Goal: Information Seeking & Learning: Learn about a topic

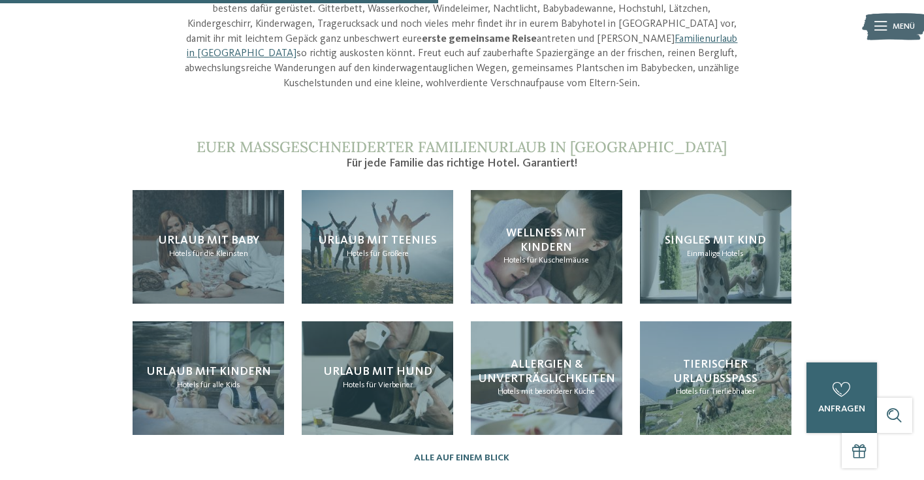
scroll to position [1213, 0]
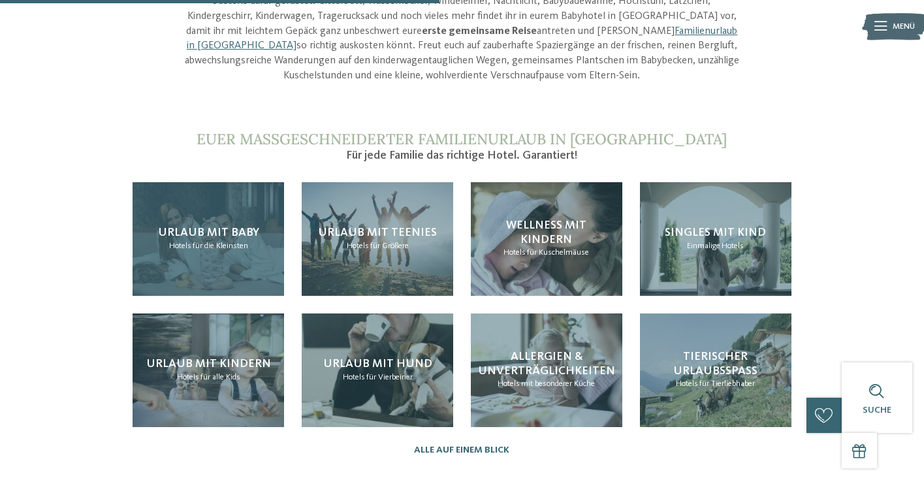
click at [216, 242] on span "für die Kleinsten" at bounding box center [221, 246] width 56 height 8
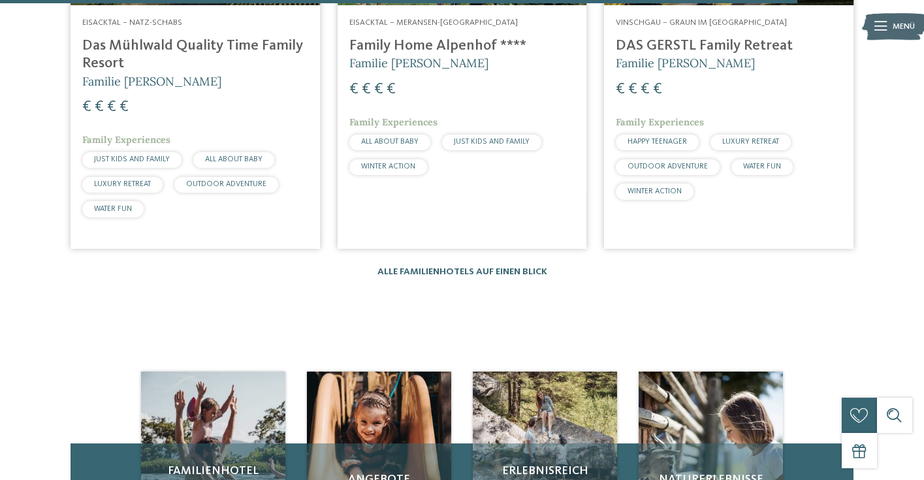
scroll to position [2213, 0]
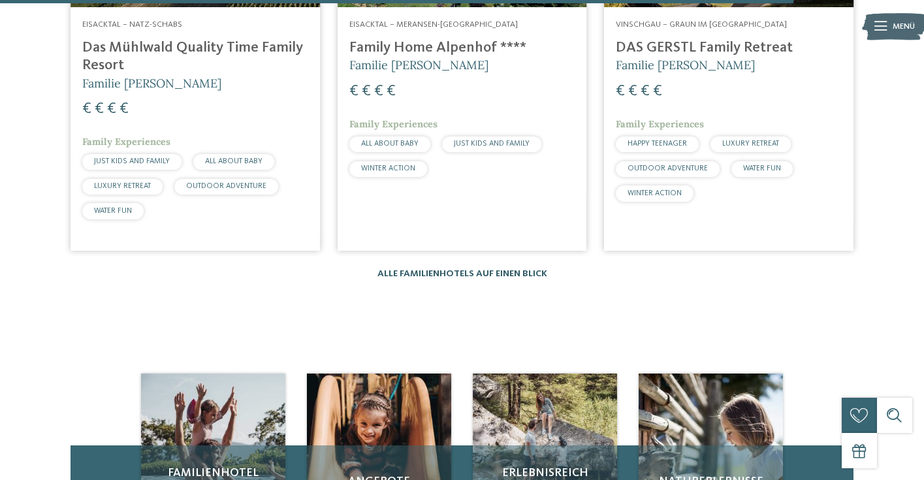
click at [439, 269] on link "Alle Familienhotels auf einen Blick" at bounding box center [462, 273] width 170 height 9
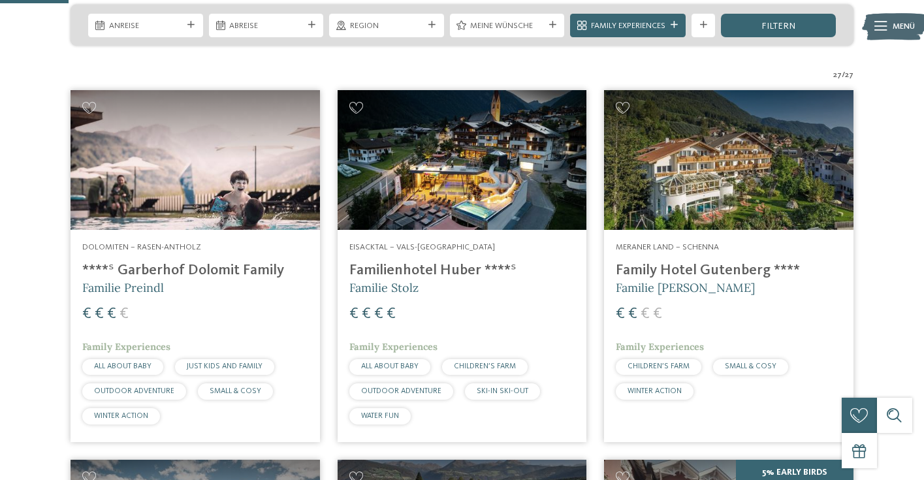
scroll to position [298, 0]
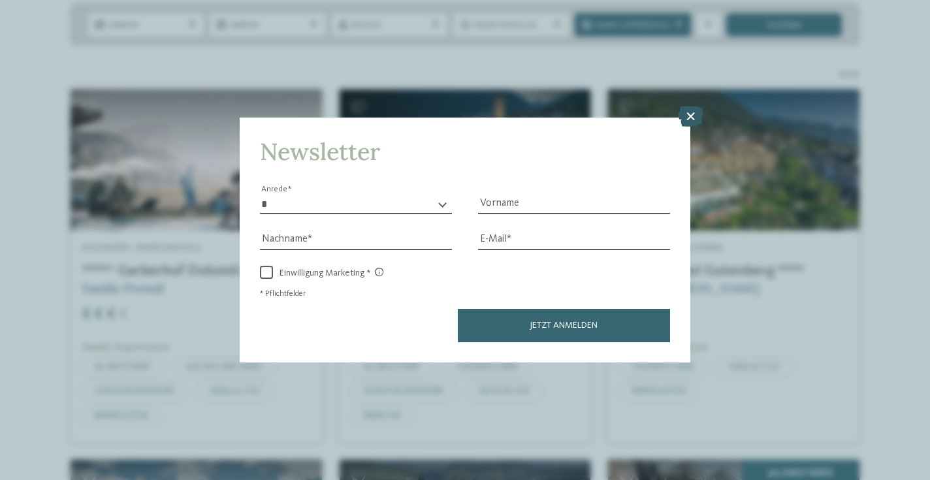
click at [691, 106] on icon at bounding box center [690, 116] width 25 height 21
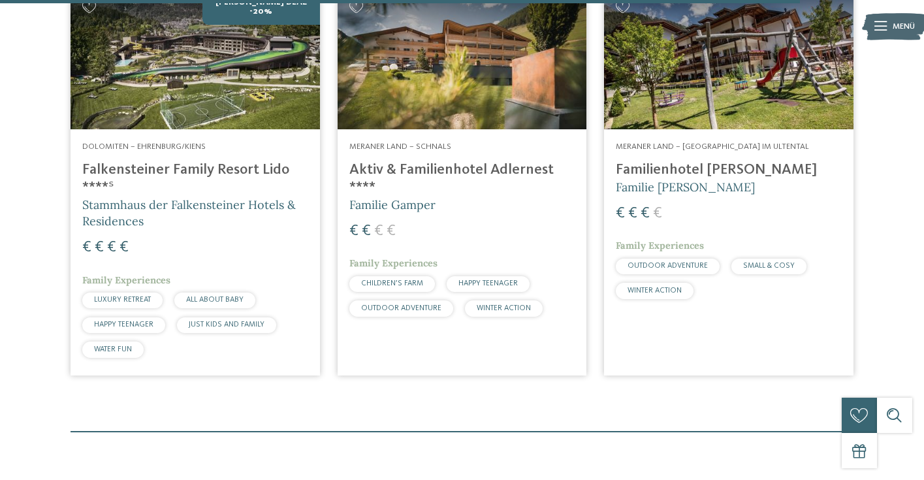
scroll to position [3347, 0]
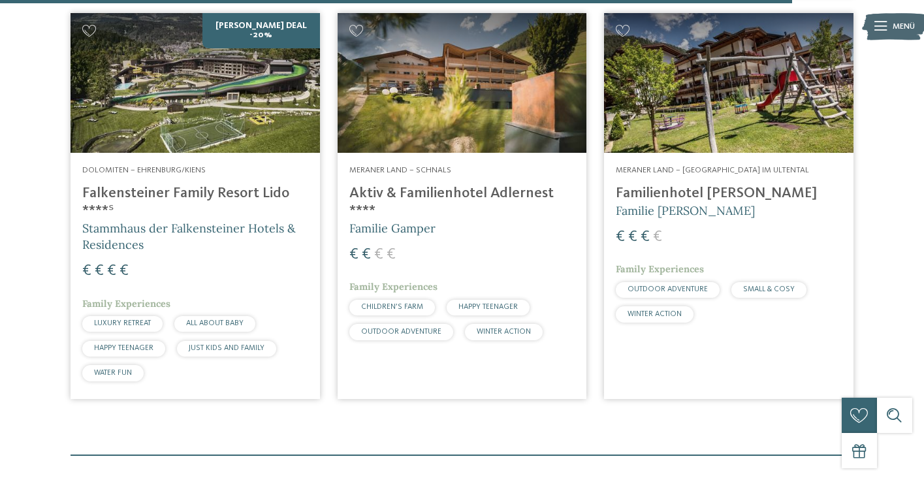
click at [426, 185] on h4 "Aktiv & Familienhotel Adlernest ****" at bounding box center [462, 202] width 226 height 35
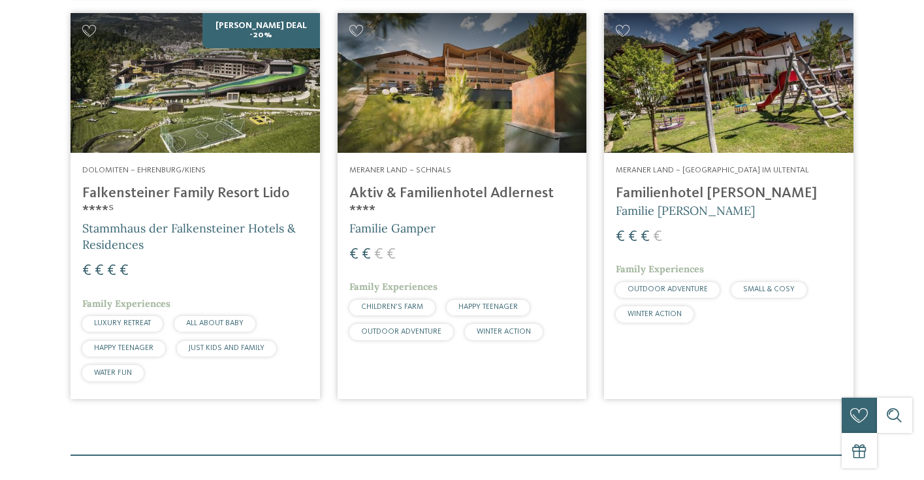
scroll to position [0, 0]
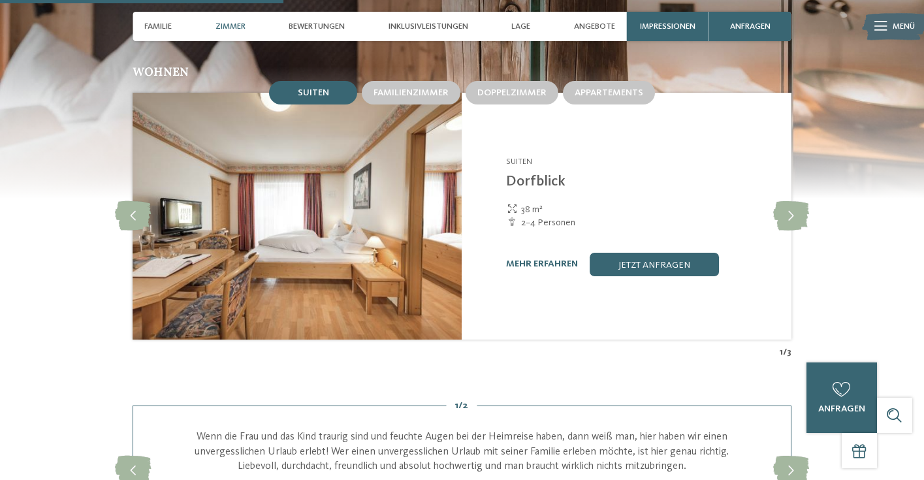
scroll to position [1217, 0]
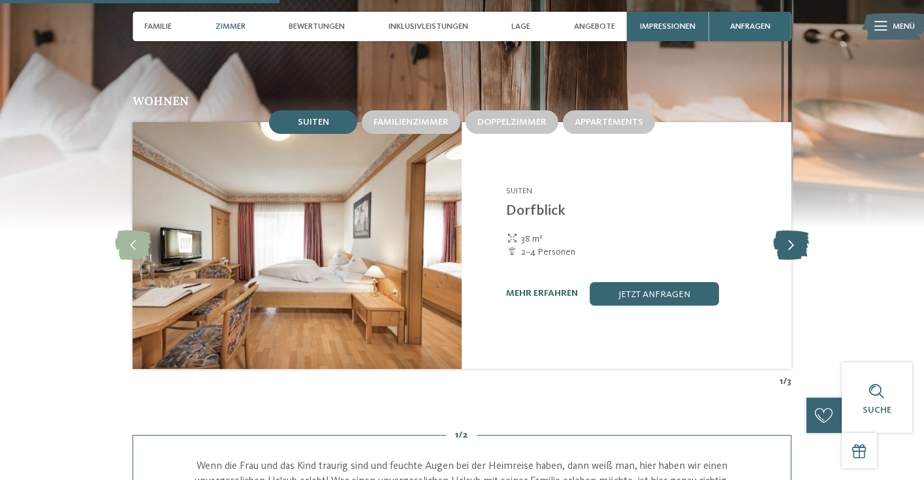
click at [792, 240] on icon at bounding box center [791, 245] width 36 height 29
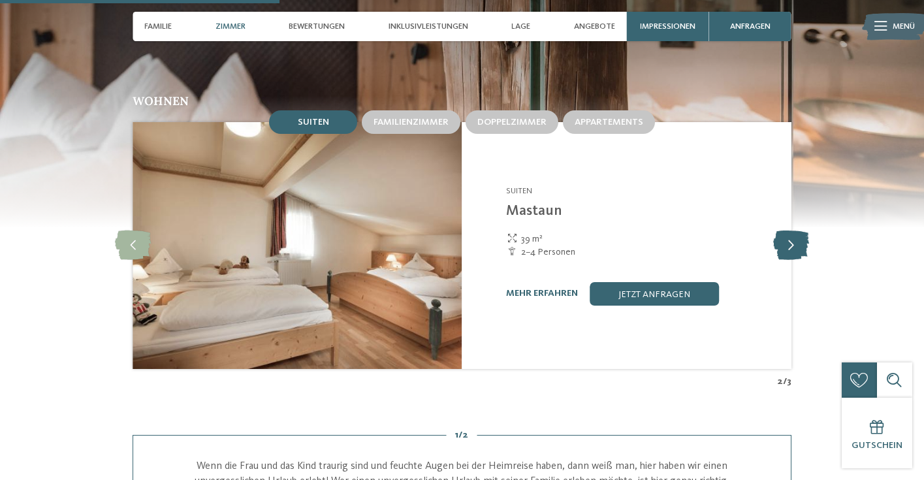
click at [792, 240] on icon at bounding box center [791, 245] width 36 height 29
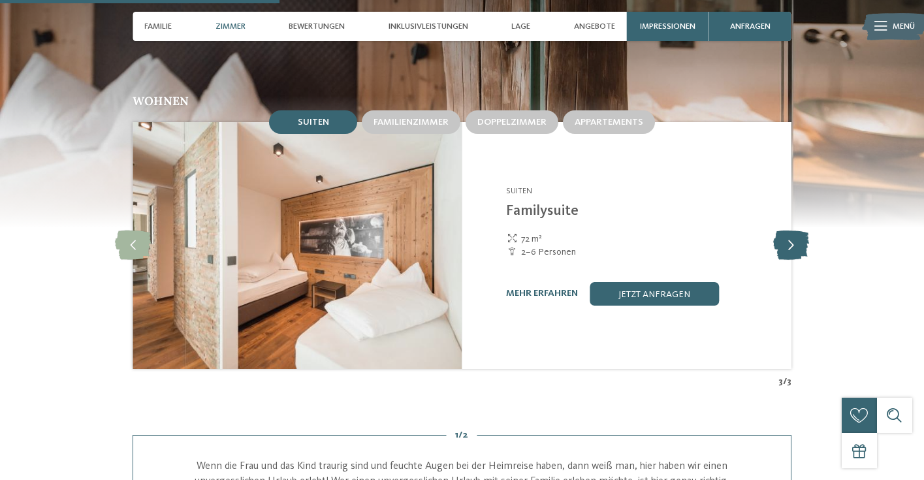
click at [792, 240] on icon at bounding box center [791, 245] width 36 height 29
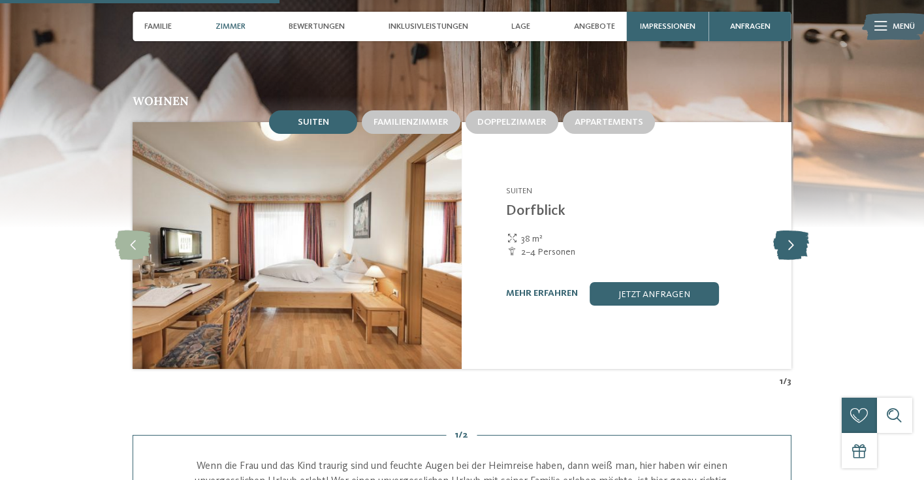
click at [792, 240] on icon at bounding box center [791, 245] width 36 height 29
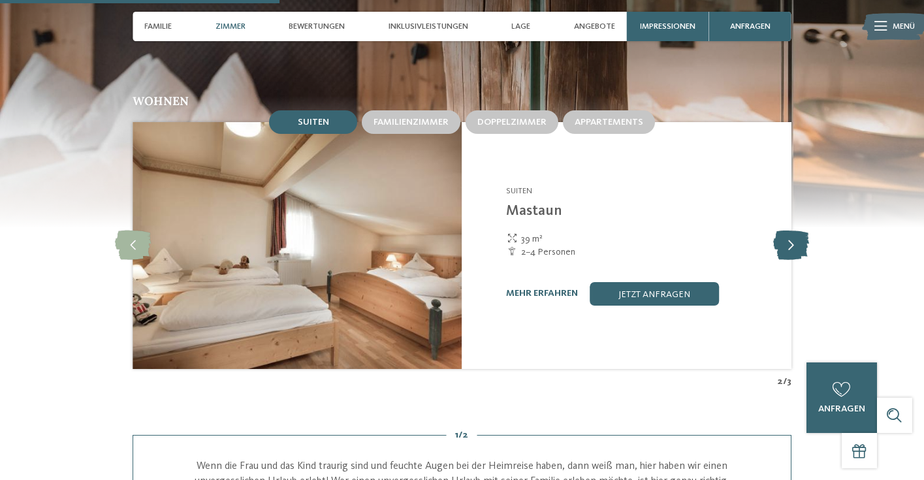
click at [792, 240] on icon at bounding box center [791, 245] width 36 height 29
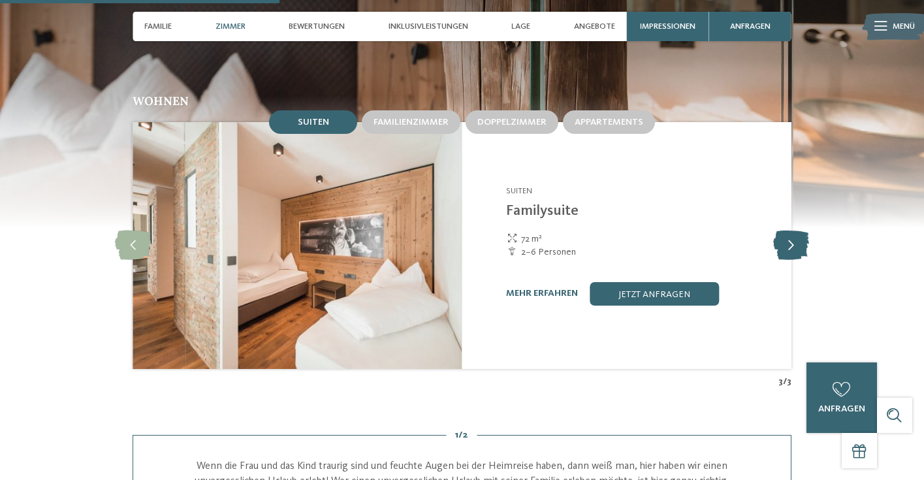
click at [792, 240] on icon at bounding box center [791, 245] width 36 height 29
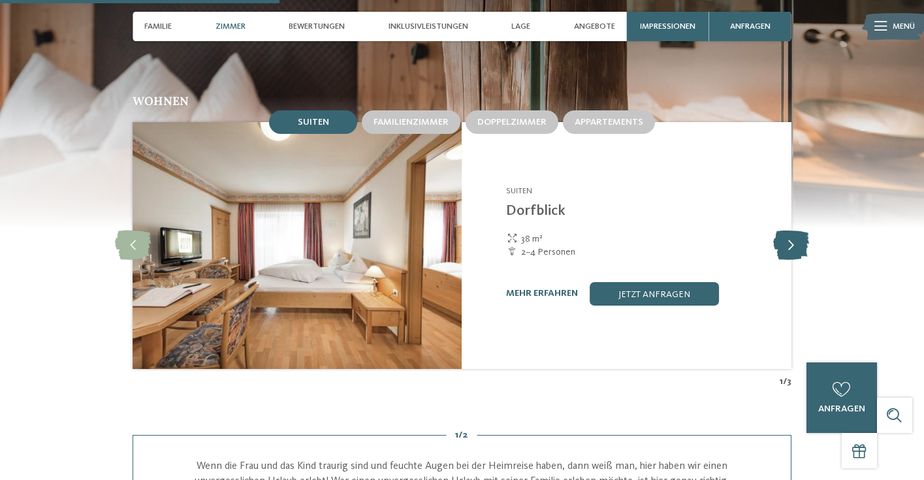
click at [792, 240] on icon at bounding box center [791, 245] width 36 height 29
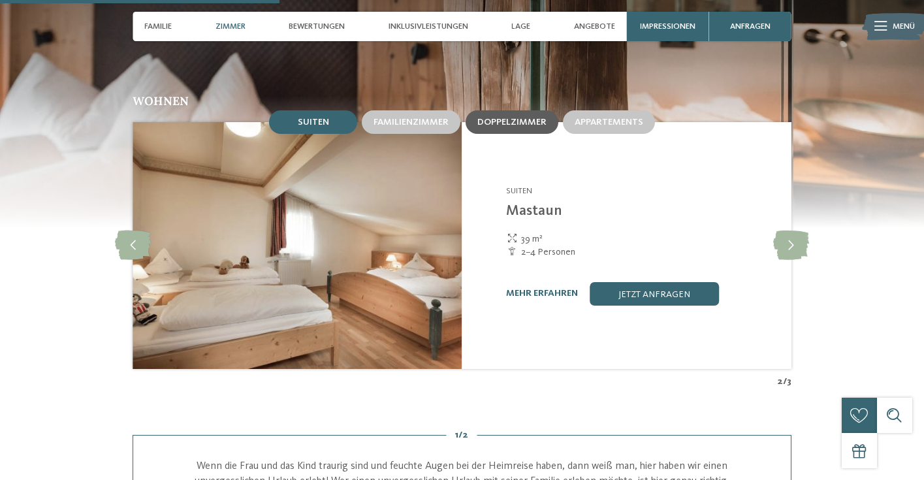
click at [509, 123] on div "Doppelzimmer" at bounding box center [512, 122] width 93 height 24
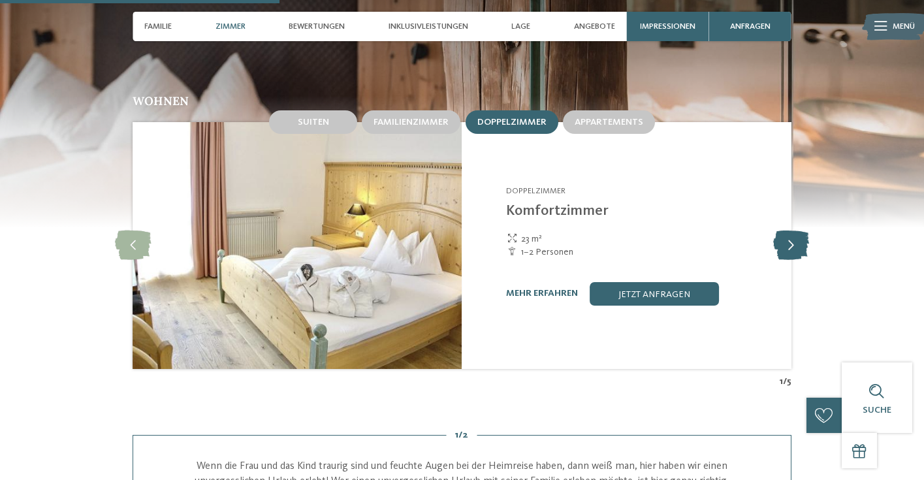
click at [793, 242] on icon at bounding box center [791, 245] width 36 height 29
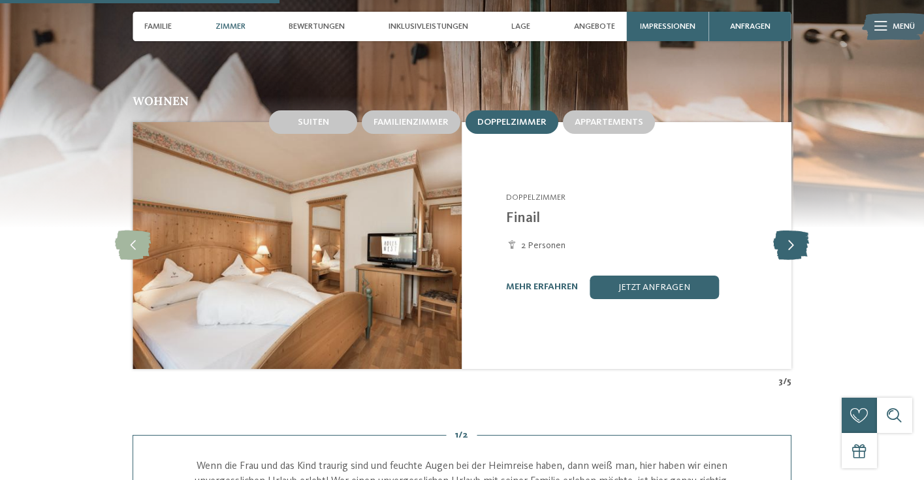
click at [793, 242] on icon at bounding box center [791, 245] width 36 height 29
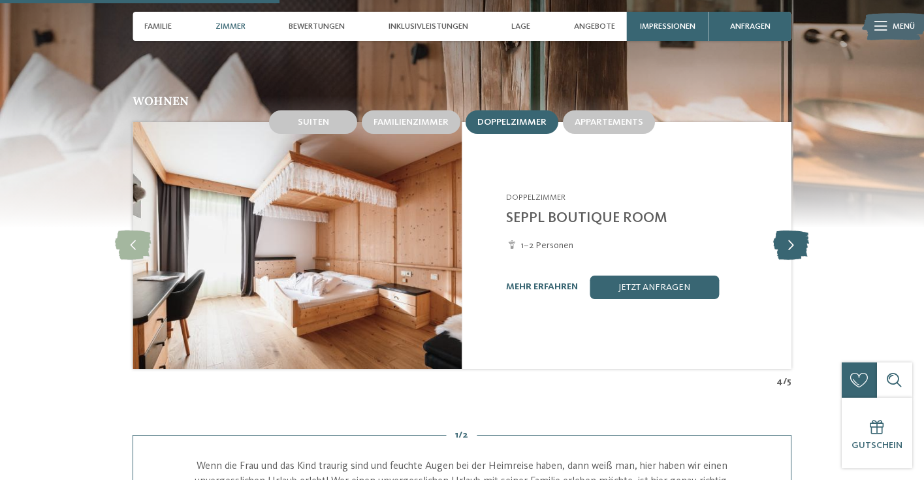
click at [793, 242] on icon at bounding box center [791, 245] width 36 height 29
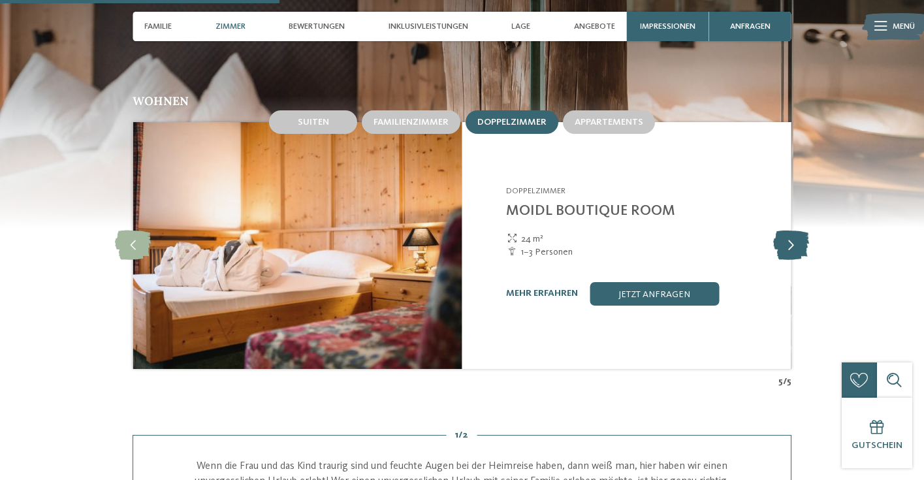
click at [793, 242] on icon at bounding box center [791, 245] width 36 height 29
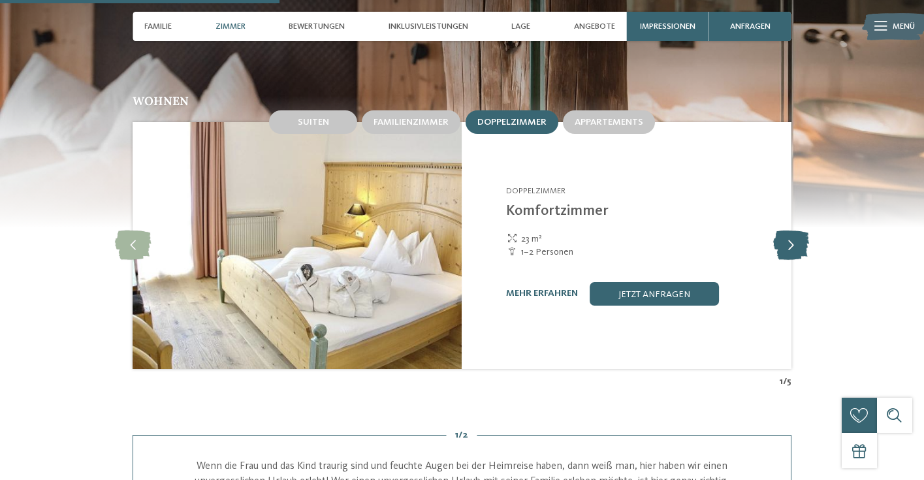
click at [793, 242] on icon at bounding box center [791, 245] width 36 height 29
click at [427, 120] on div "Familienzimmer" at bounding box center [411, 122] width 99 height 24
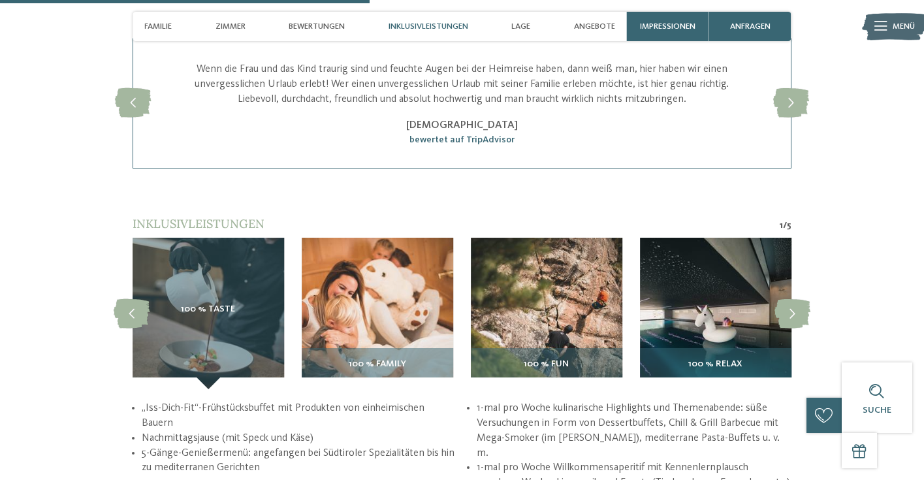
scroll to position [1603, 0]
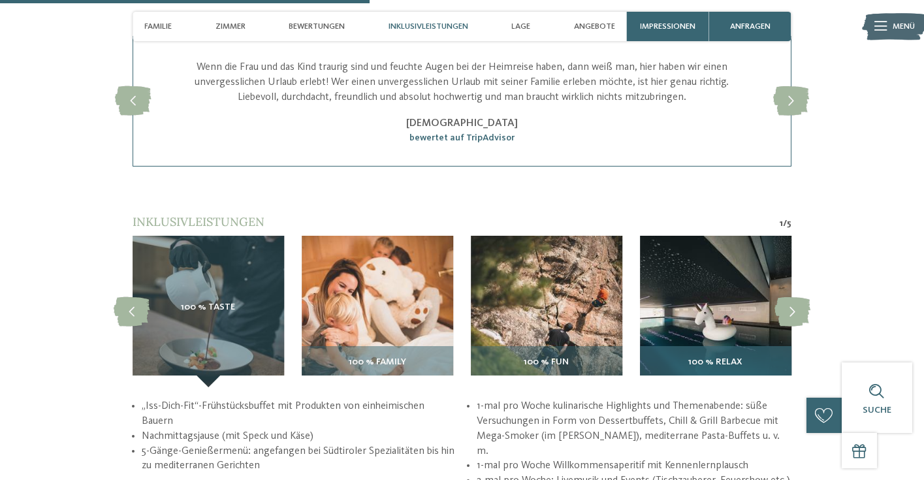
click at [734, 309] on img at bounding box center [716, 312] width 152 height 152
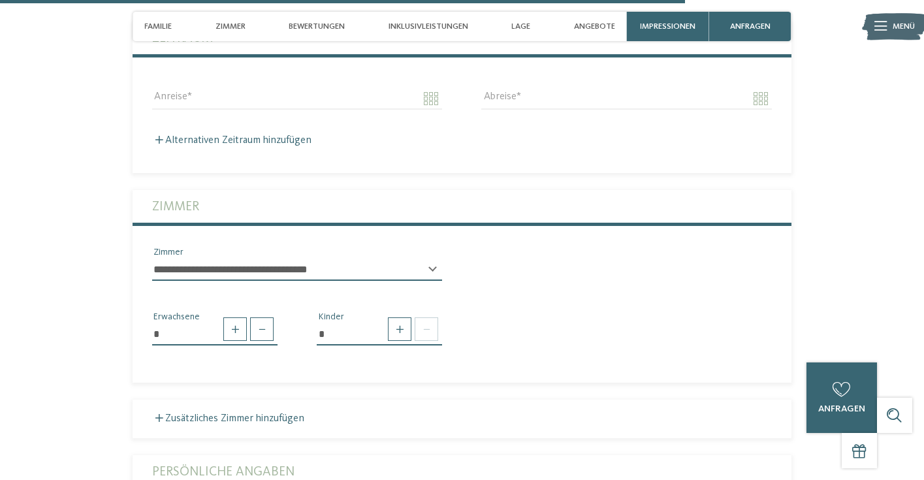
scroll to position [2961, 0]
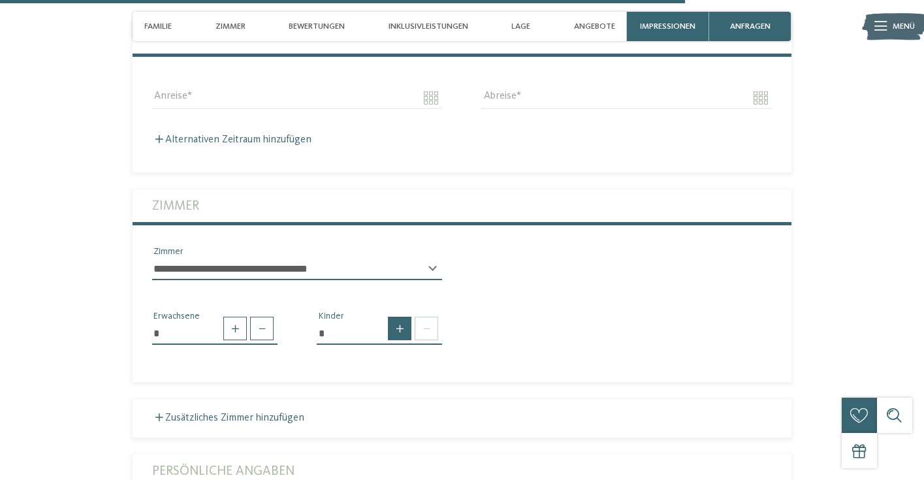
click at [404, 323] on span at bounding box center [400, 329] width 24 height 24
type input "*"
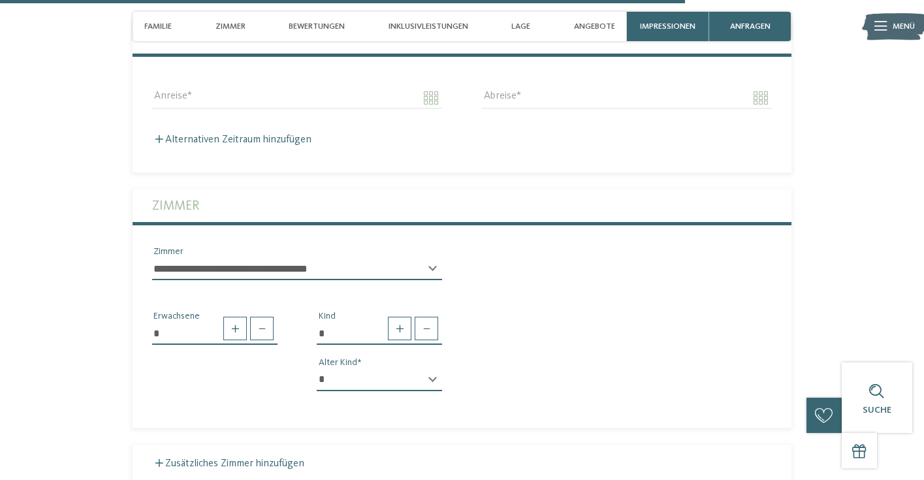
click at [434, 369] on div "* * * * * * * * * * * ** ** ** ** ** ** ** ** Alter Kind" at bounding box center [379, 385] width 125 height 33
select select "*"
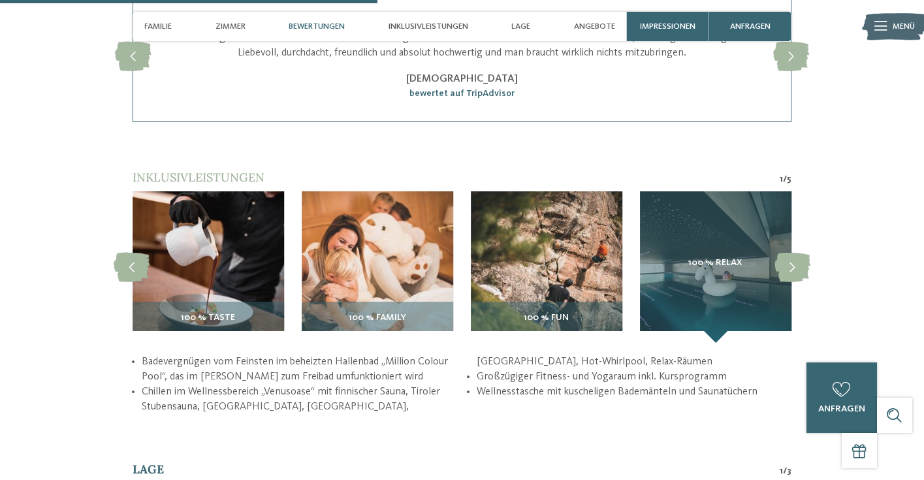
scroll to position [1644, 0]
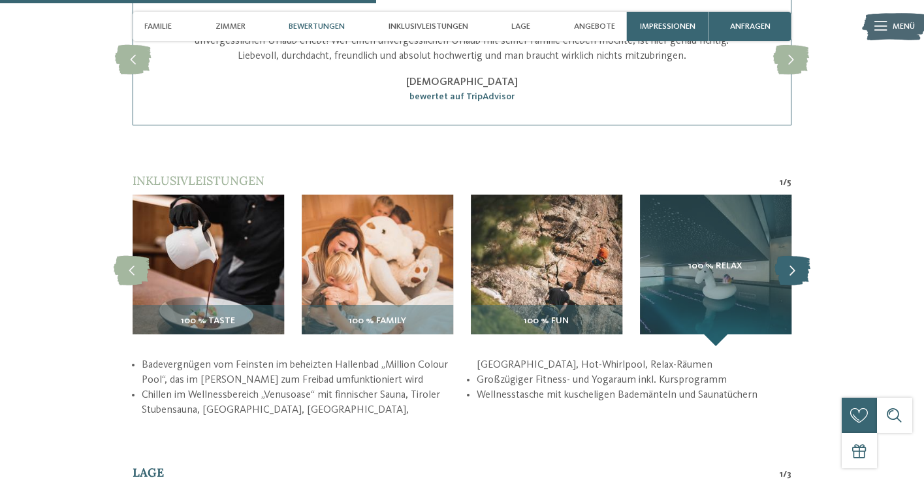
click at [793, 259] on icon at bounding box center [793, 270] width 36 height 29
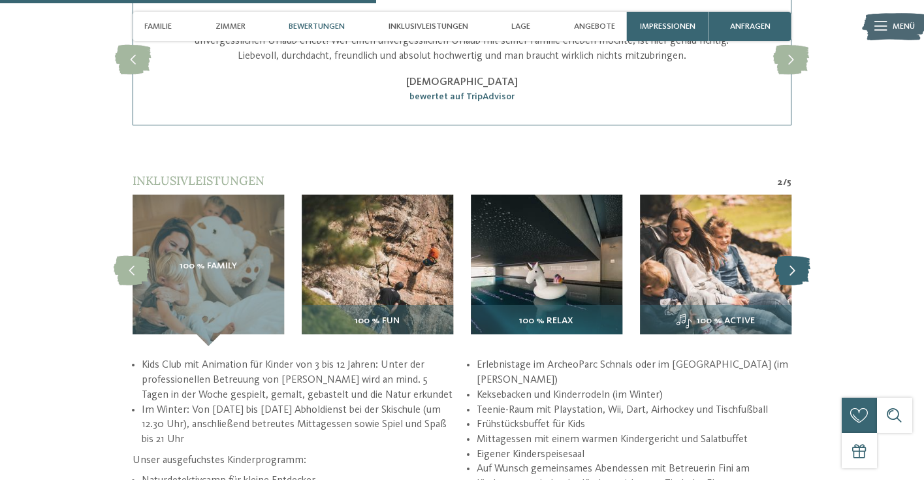
click at [793, 259] on icon at bounding box center [793, 270] width 36 height 29
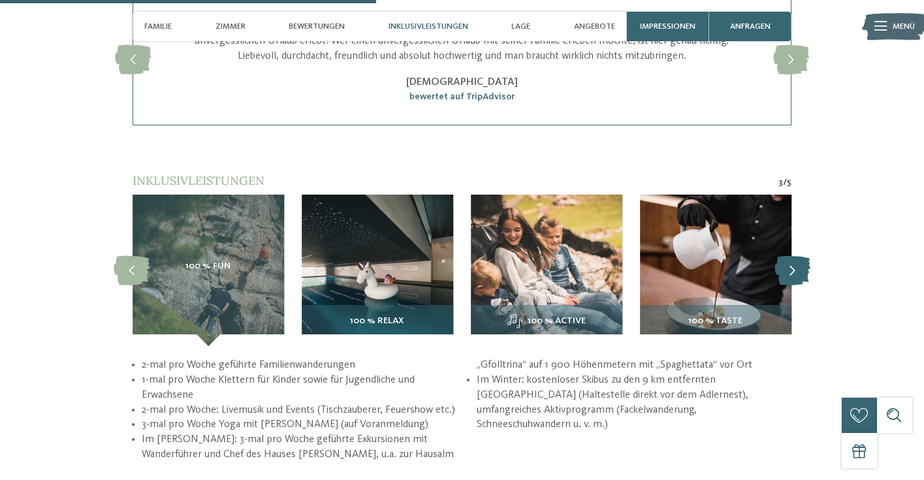
click at [793, 259] on icon at bounding box center [793, 270] width 36 height 29
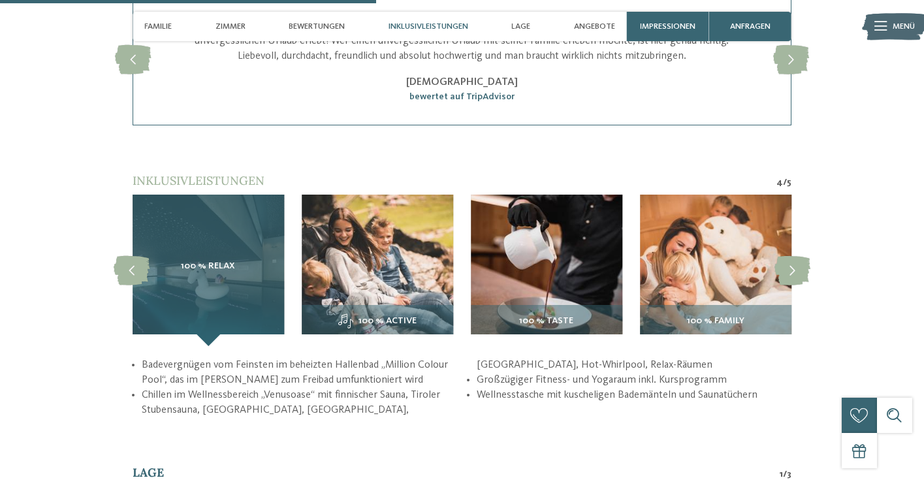
click at [226, 294] on div "100 % Relax" at bounding box center [209, 271] width 152 height 152
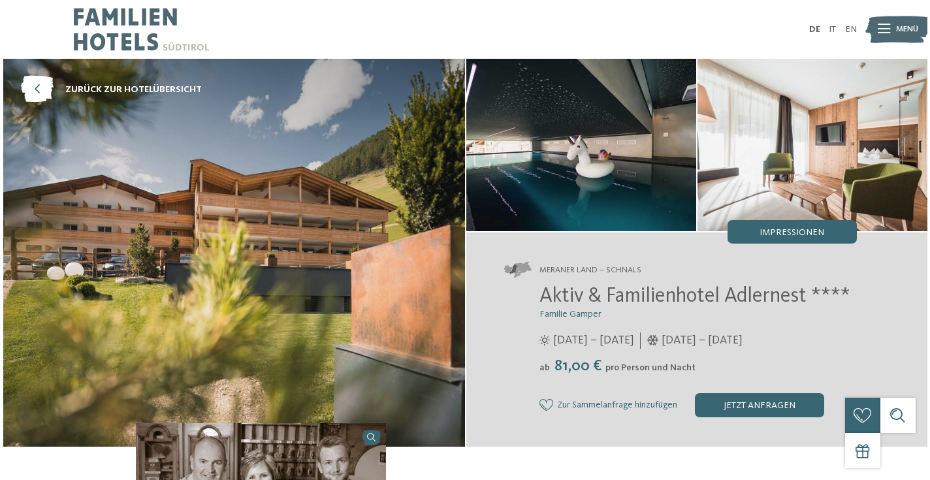
scroll to position [0, 0]
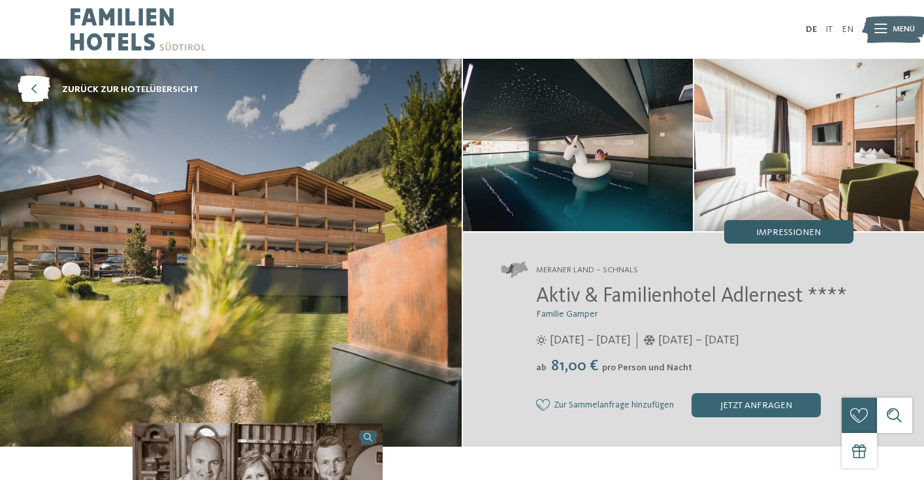
click at [766, 228] on span "Impressionen" at bounding box center [788, 232] width 65 height 9
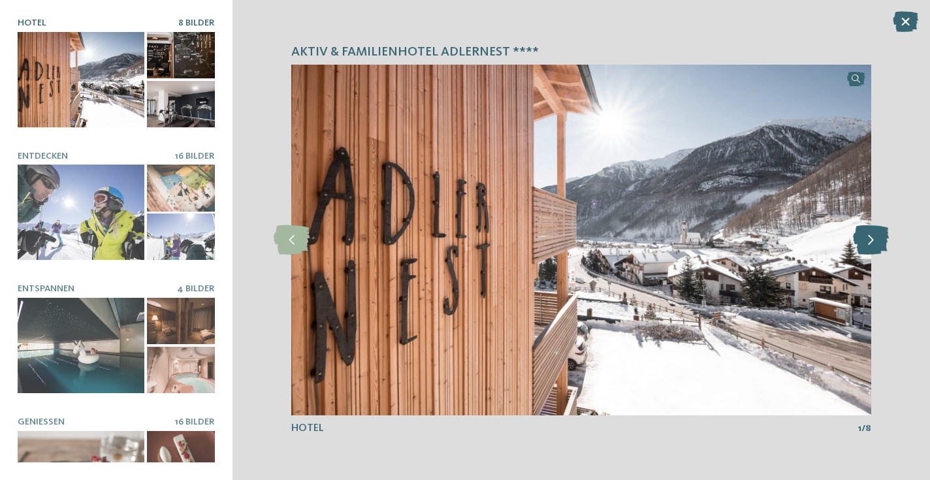
click at [874, 246] on icon at bounding box center [871, 239] width 36 height 29
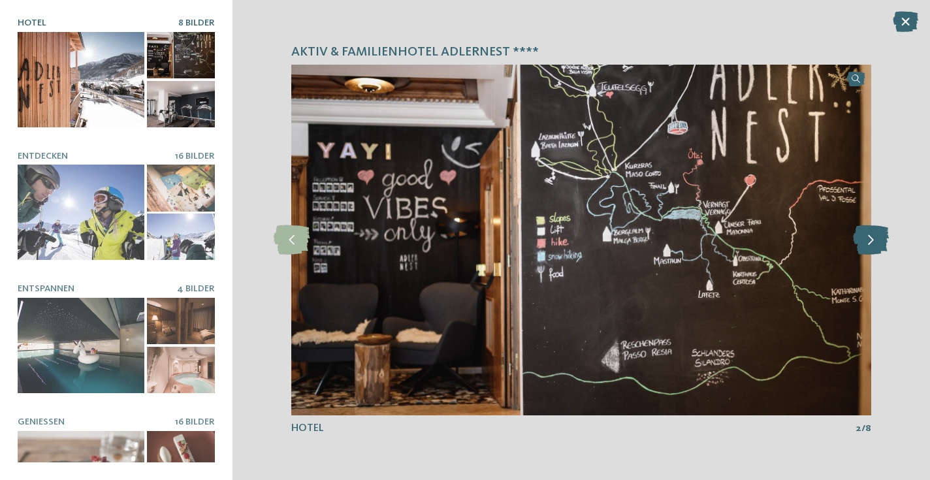
click at [874, 246] on icon at bounding box center [871, 239] width 36 height 29
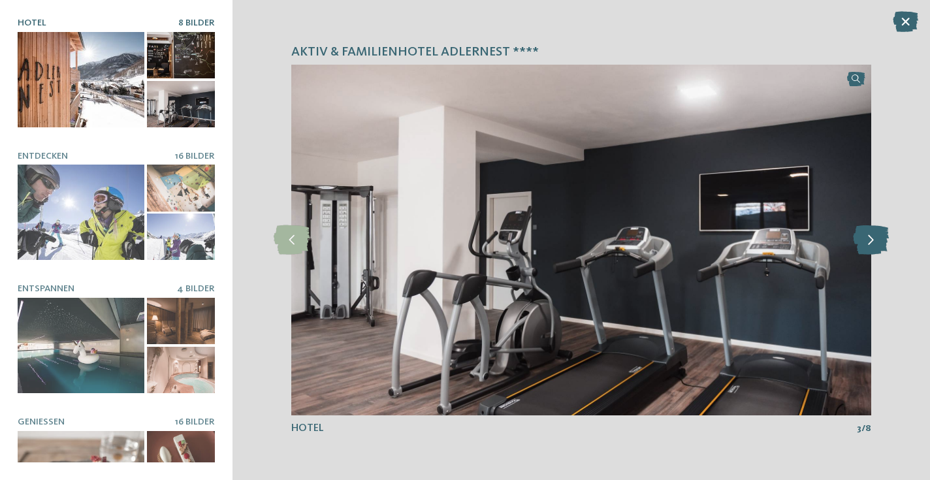
click at [874, 246] on icon at bounding box center [871, 239] width 36 height 29
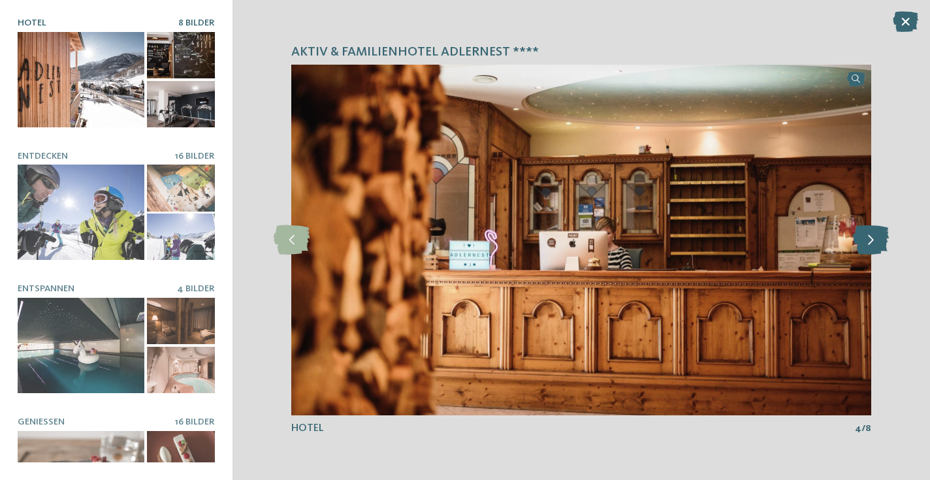
click at [874, 246] on icon at bounding box center [871, 239] width 36 height 29
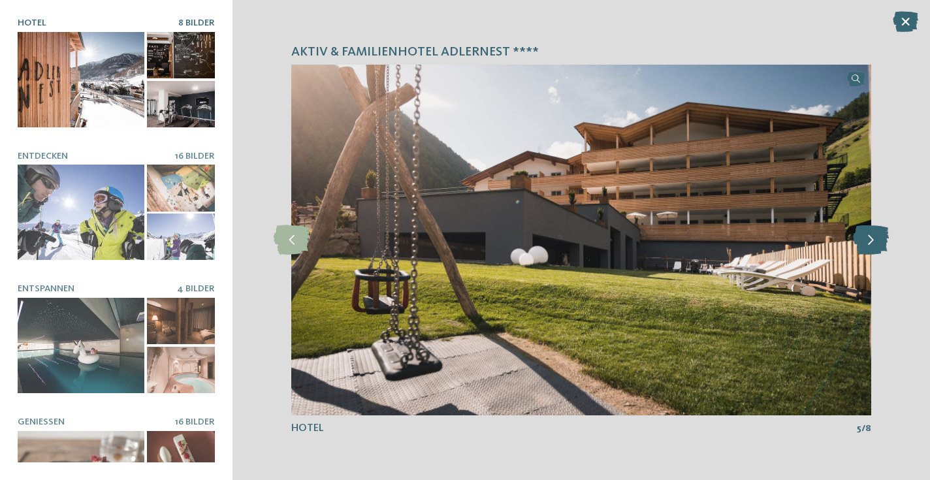
click at [874, 246] on icon at bounding box center [871, 239] width 36 height 29
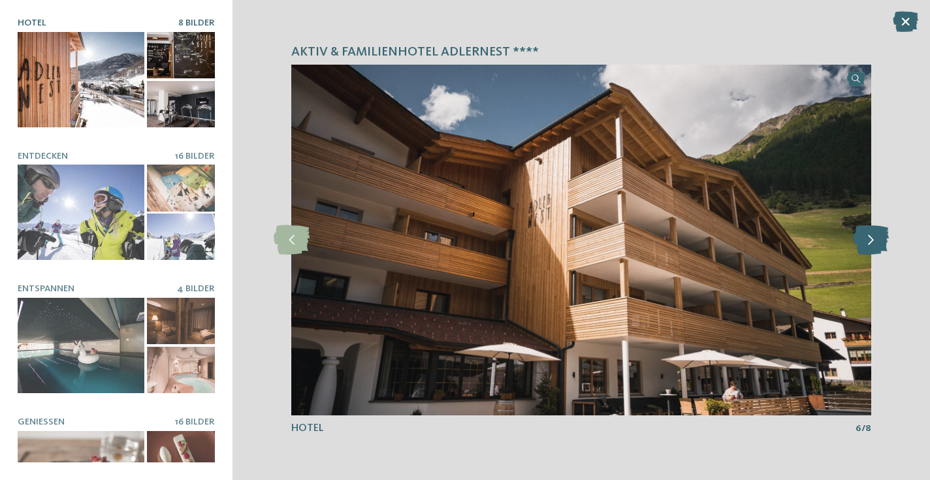
click at [874, 246] on icon at bounding box center [871, 239] width 36 height 29
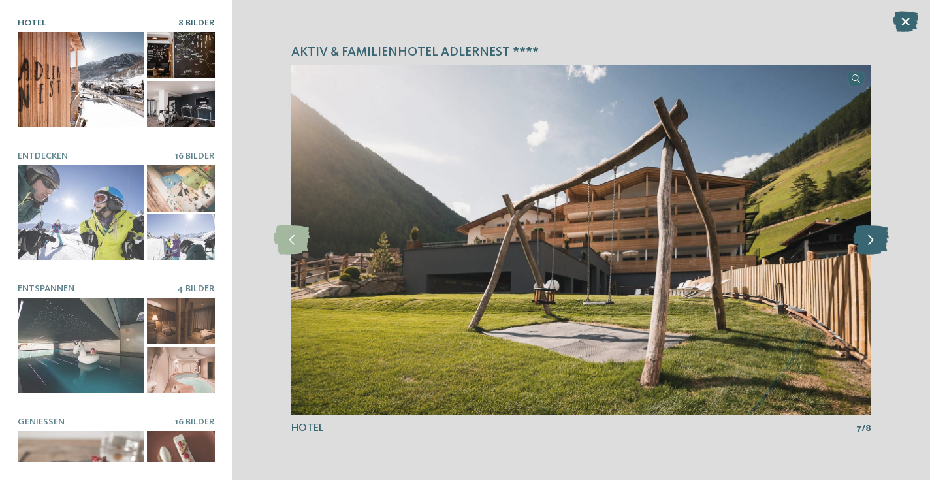
click at [874, 246] on icon at bounding box center [871, 239] width 36 height 29
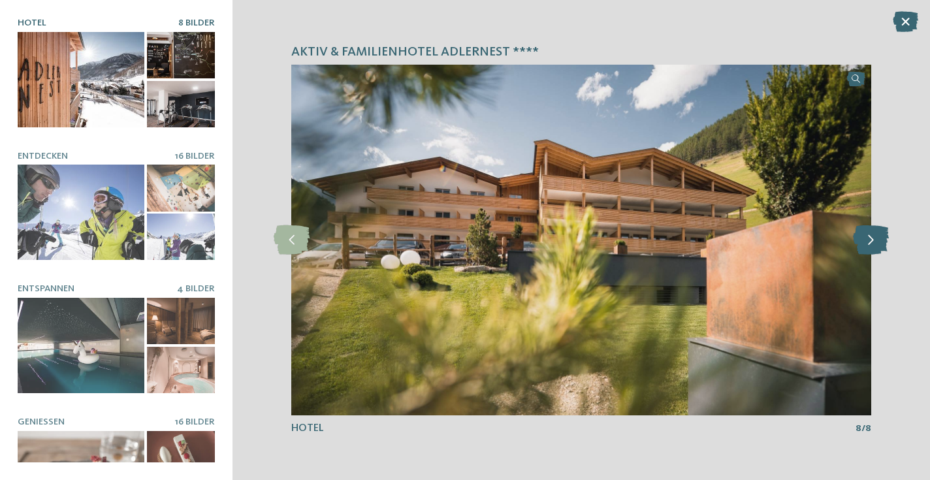
click at [874, 246] on icon at bounding box center [871, 239] width 36 height 29
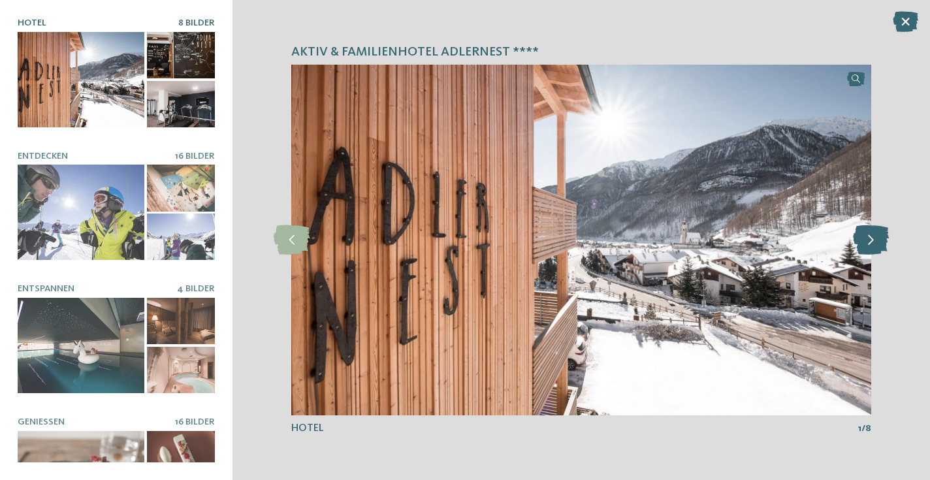
click at [874, 246] on icon at bounding box center [871, 239] width 36 height 29
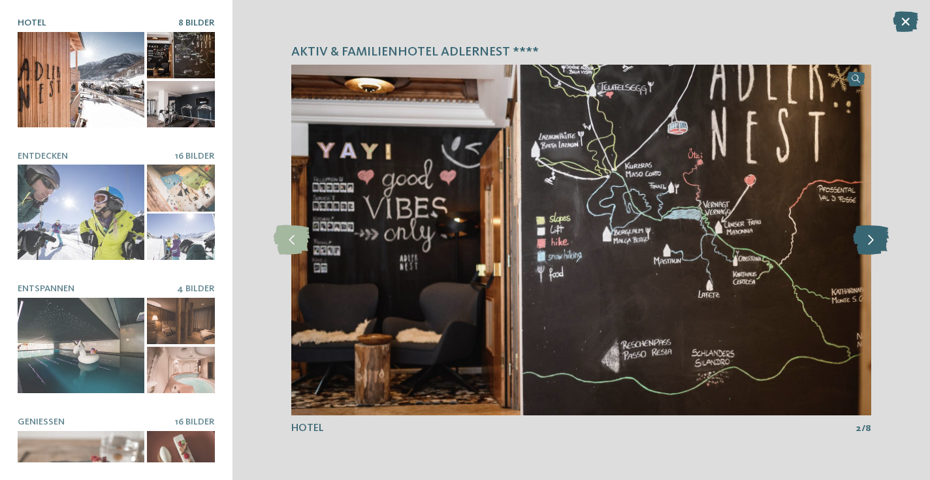
click at [874, 246] on icon at bounding box center [871, 239] width 36 height 29
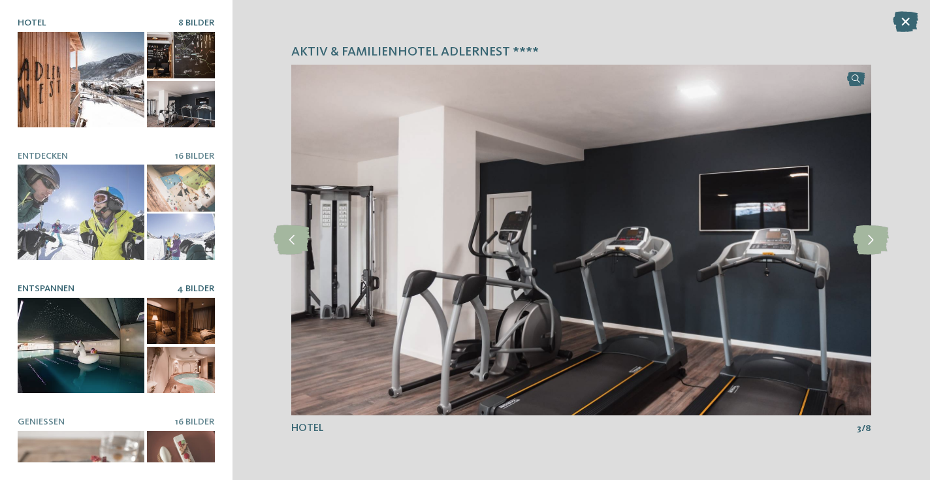
click at [59, 293] on span "Entspannen" at bounding box center [46, 288] width 57 height 9
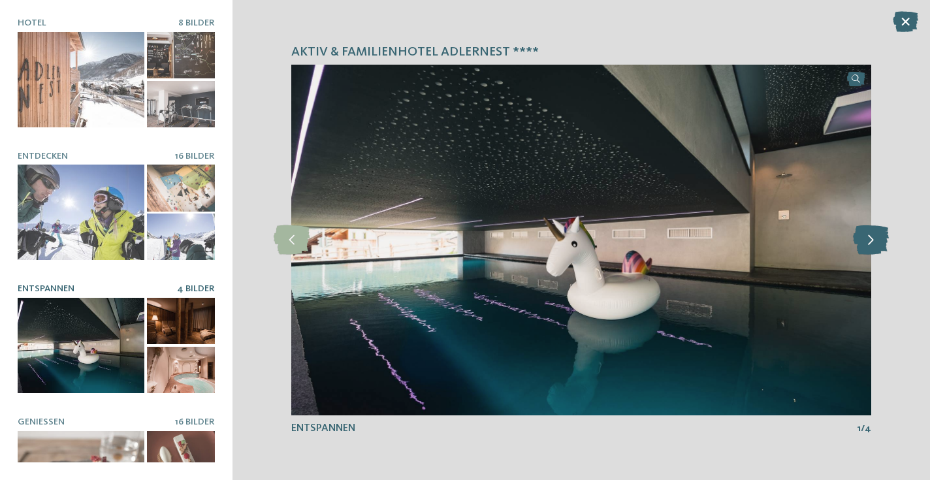
click at [866, 252] on icon at bounding box center [871, 239] width 36 height 29
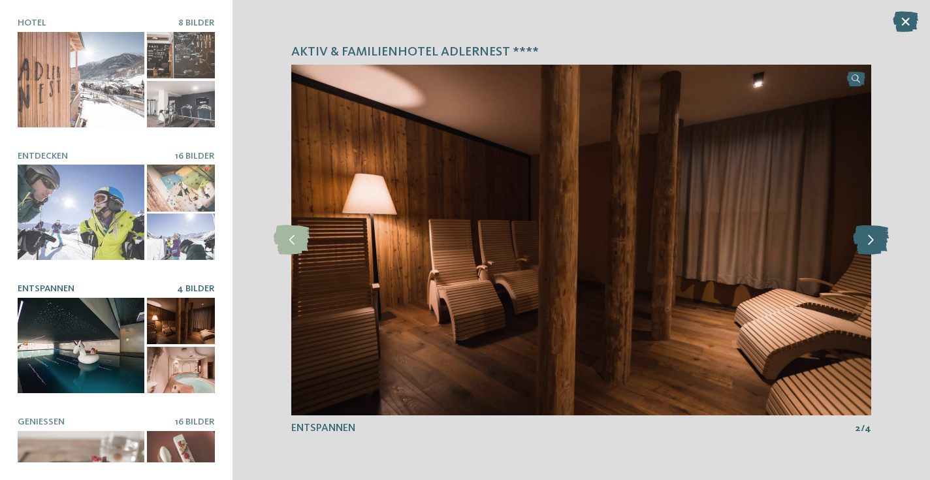
click at [866, 252] on icon at bounding box center [871, 239] width 36 height 29
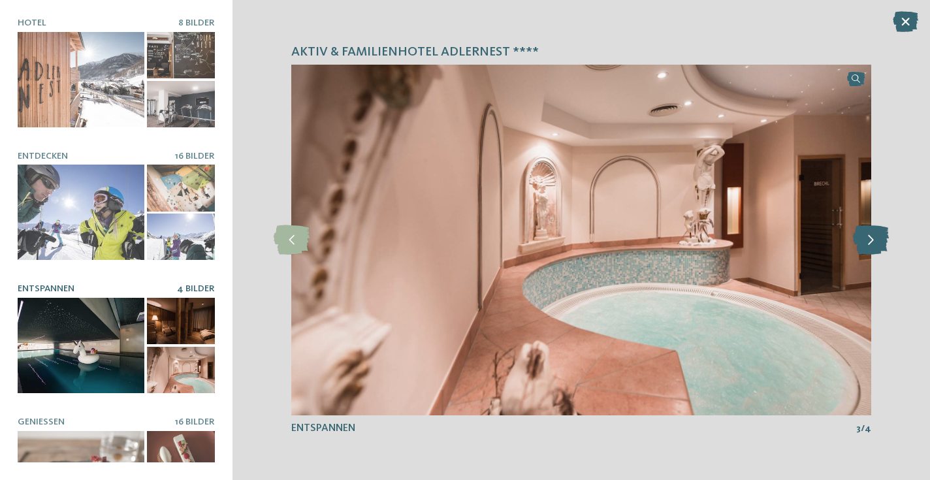
click at [866, 252] on icon at bounding box center [871, 239] width 36 height 29
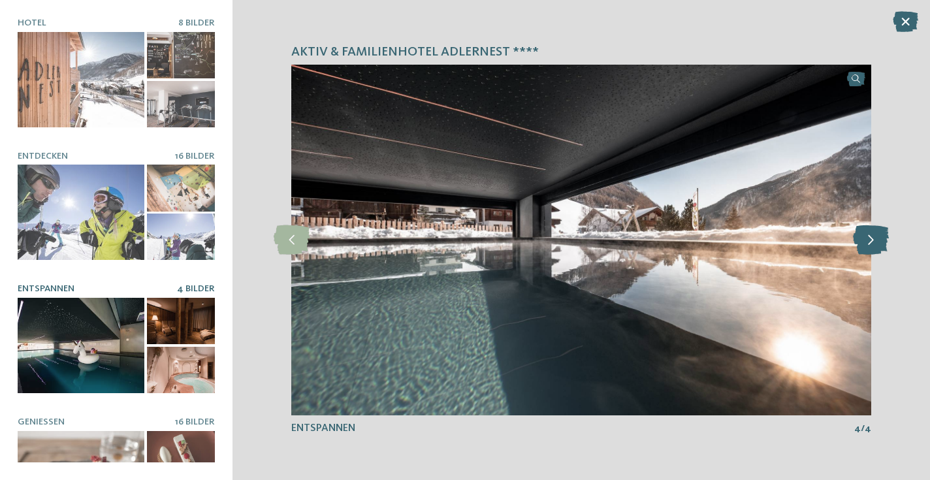
click at [866, 252] on icon at bounding box center [871, 239] width 36 height 29
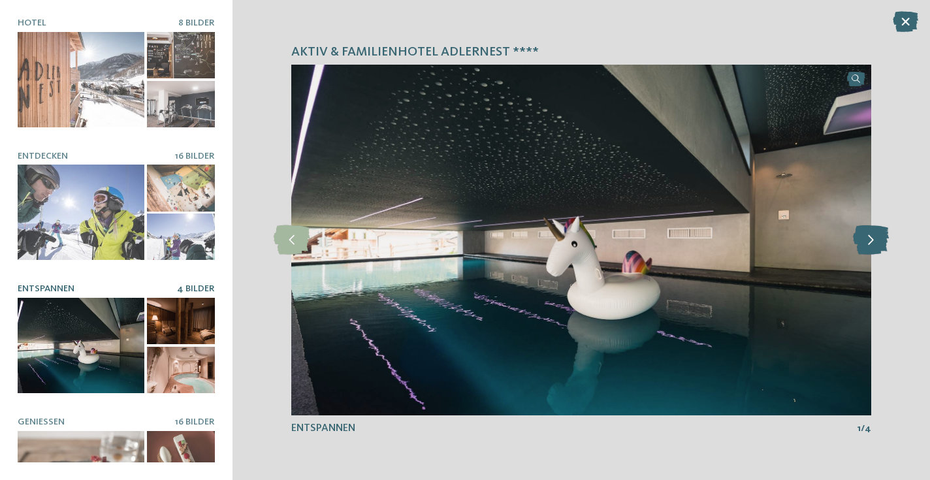
click at [866, 252] on icon at bounding box center [871, 239] width 36 height 29
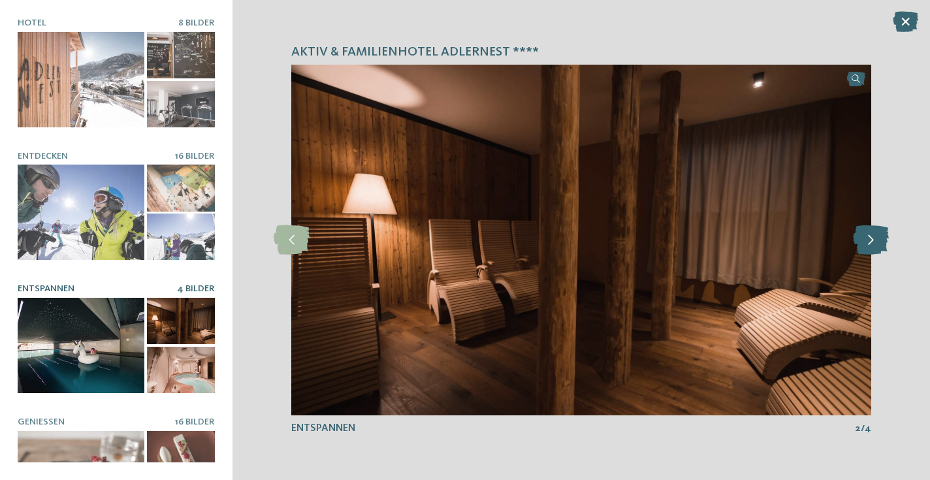
click at [866, 252] on icon at bounding box center [871, 239] width 36 height 29
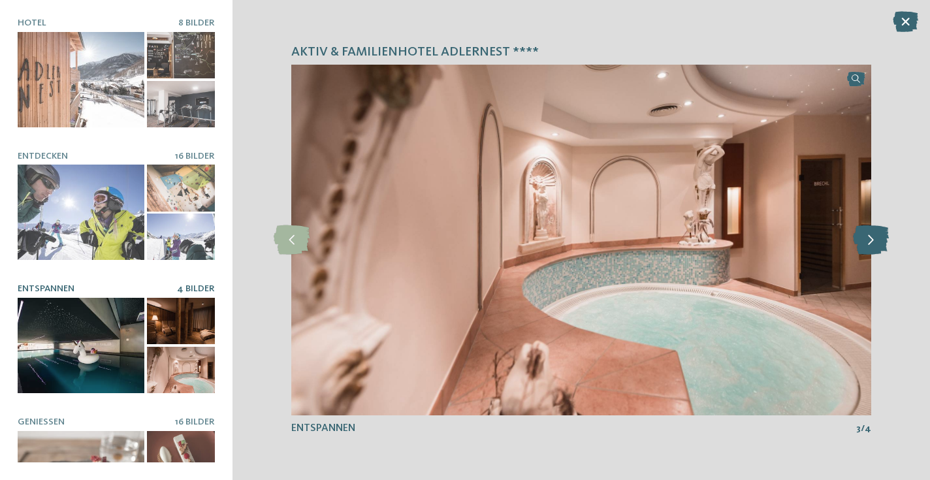
click at [866, 252] on icon at bounding box center [871, 239] width 36 height 29
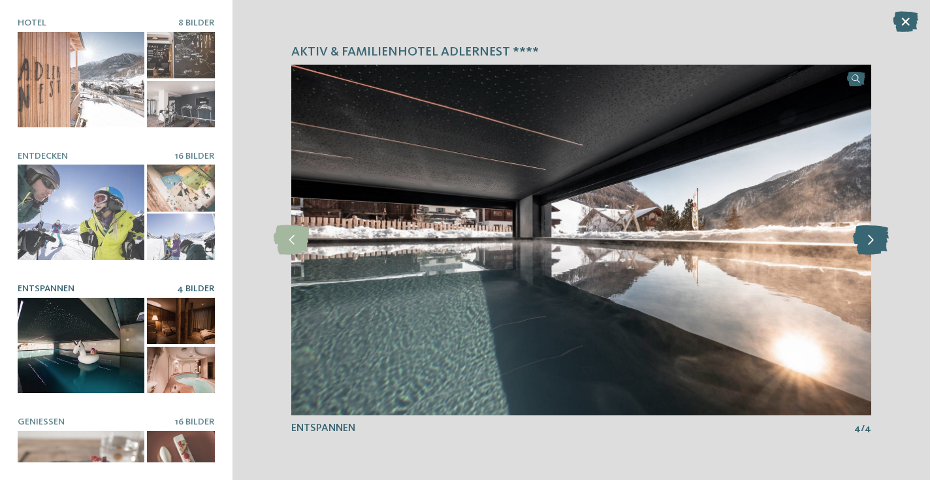
click at [866, 252] on icon at bounding box center [871, 239] width 36 height 29
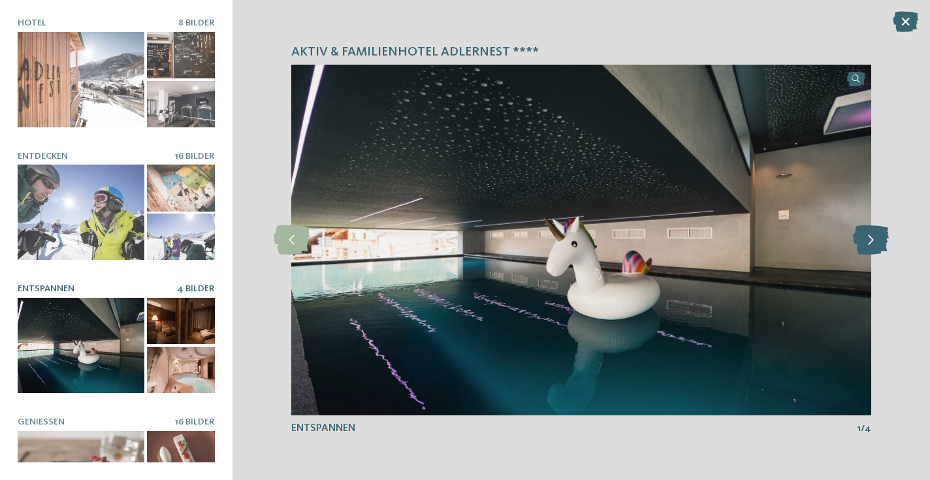
click at [866, 252] on icon at bounding box center [871, 239] width 36 height 29
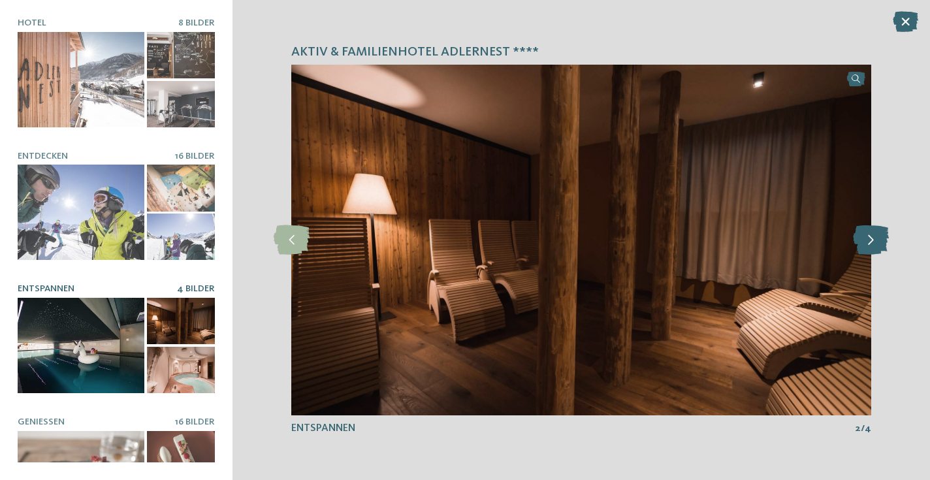
click at [866, 252] on icon at bounding box center [871, 239] width 36 height 29
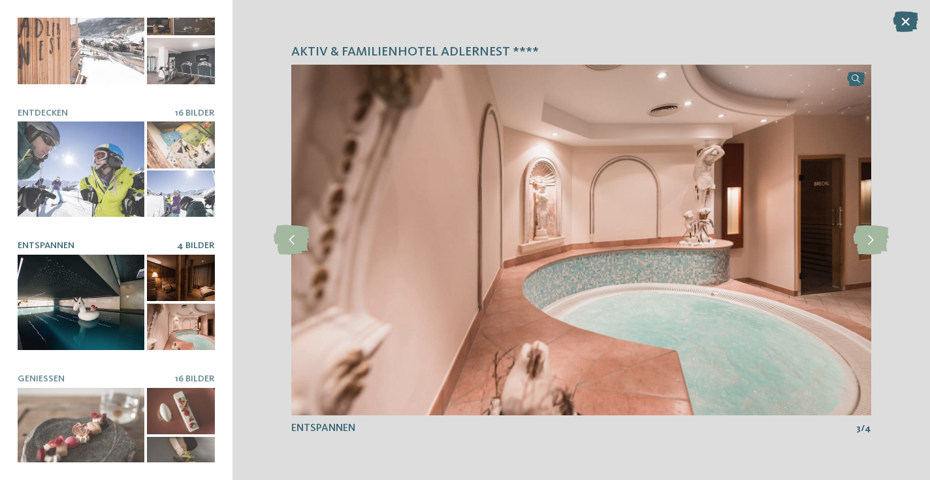
scroll to position [46, 0]
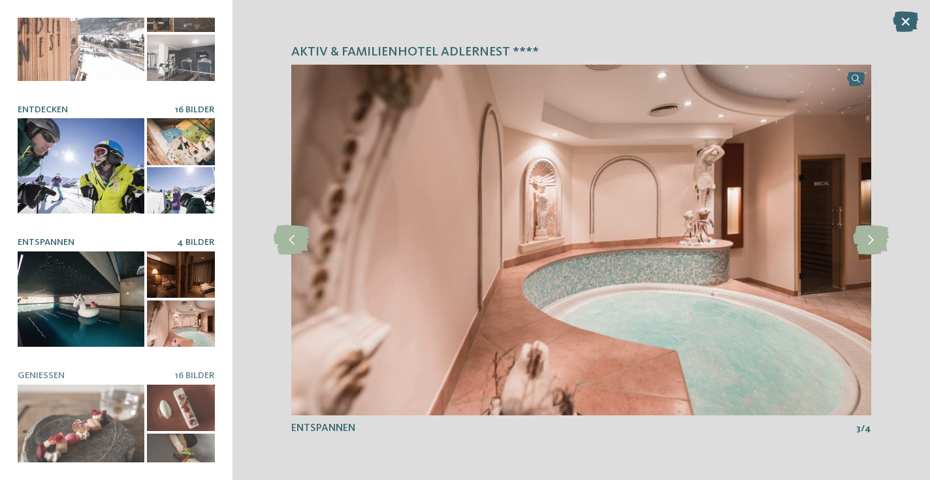
click at [46, 108] on span "Entdecken" at bounding box center [43, 109] width 50 height 9
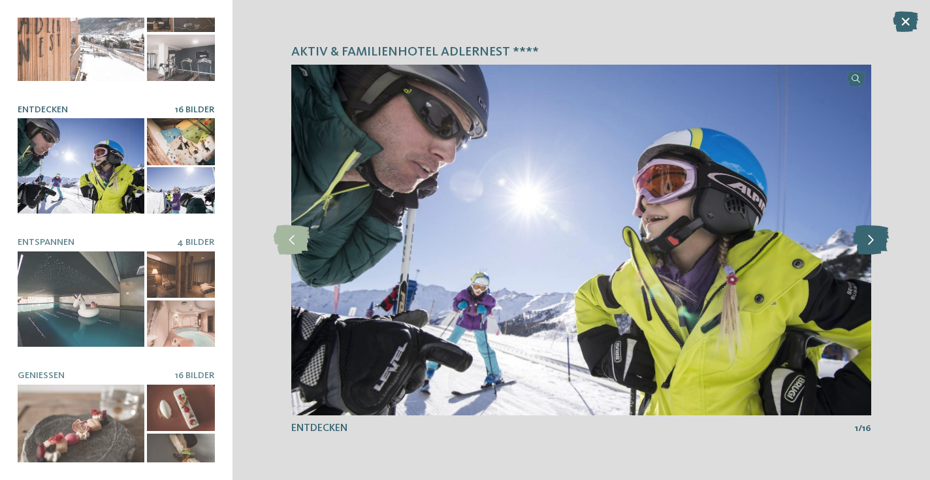
click at [880, 242] on icon at bounding box center [871, 239] width 36 height 29
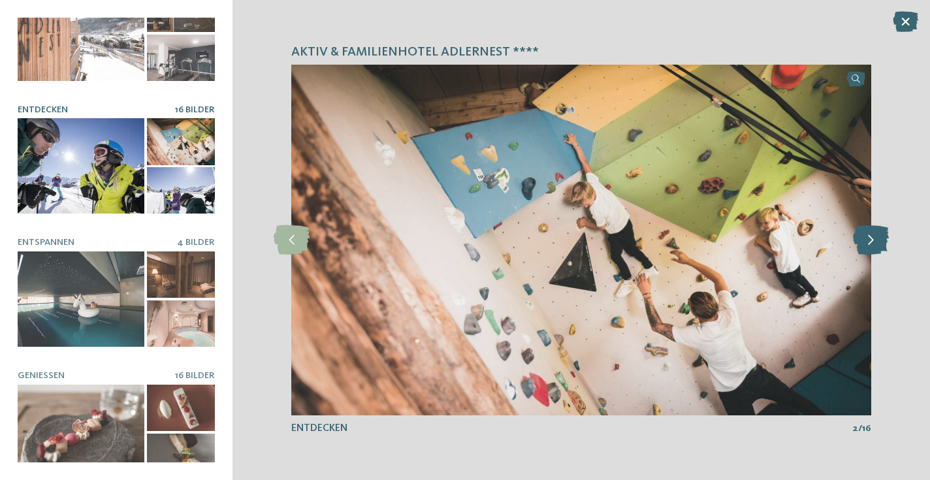
click at [880, 242] on icon at bounding box center [871, 239] width 36 height 29
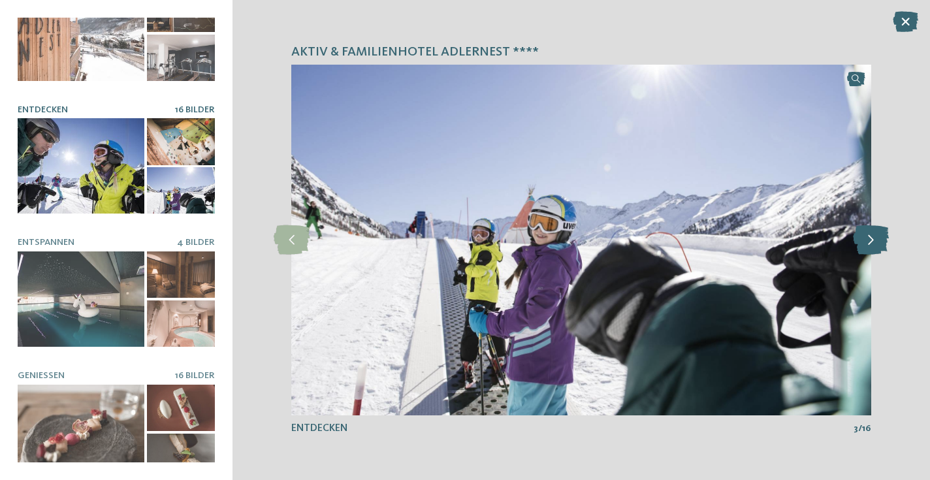
click at [880, 242] on icon at bounding box center [871, 239] width 36 height 29
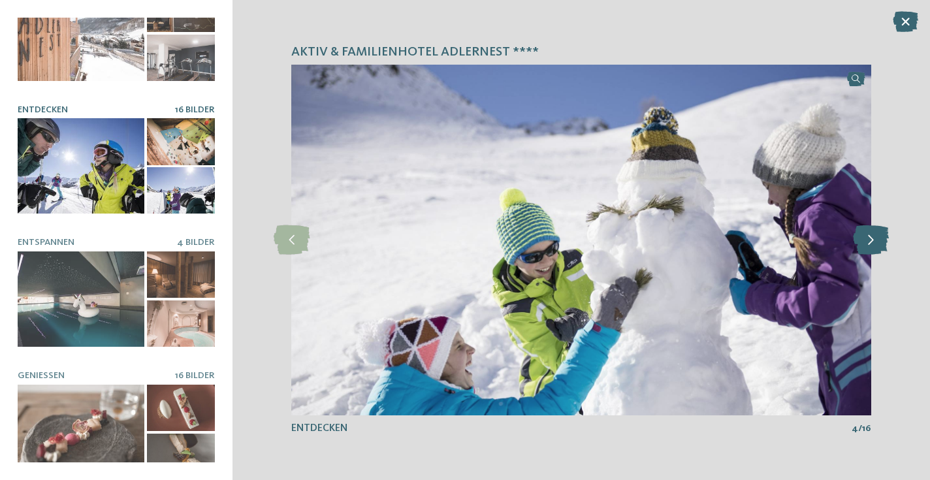
click at [880, 242] on icon at bounding box center [871, 239] width 36 height 29
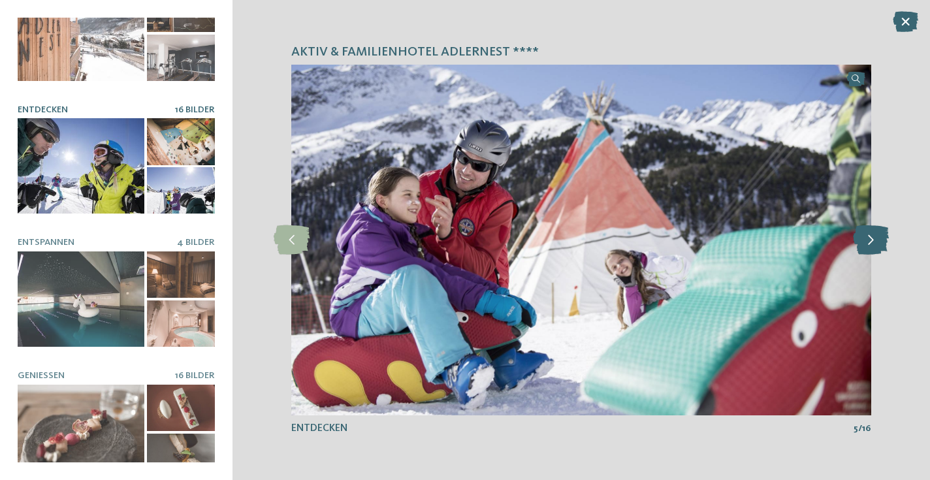
click at [880, 242] on icon at bounding box center [871, 239] width 36 height 29
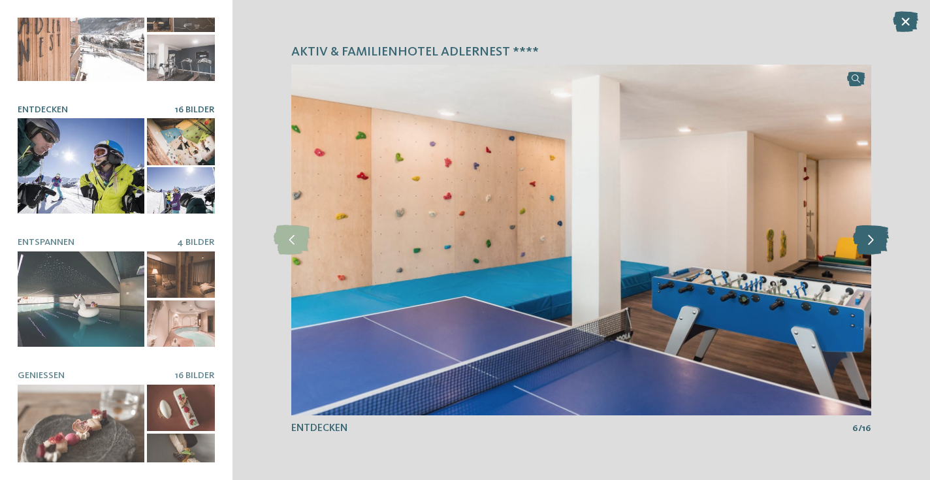
click at [880, 242] on icon at bounding box center [871, 239] width 36 height 29
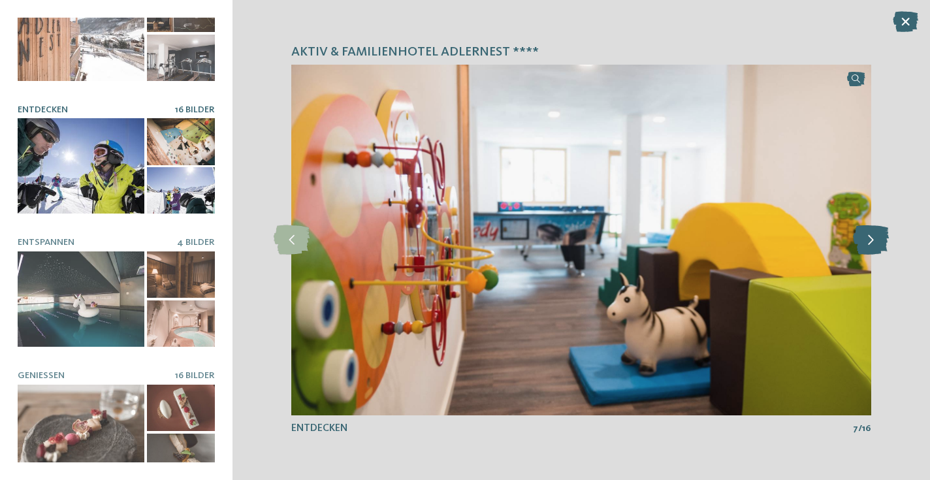
click at [880, 242] on icon at bounding box center [871, 239] width 36 height 29
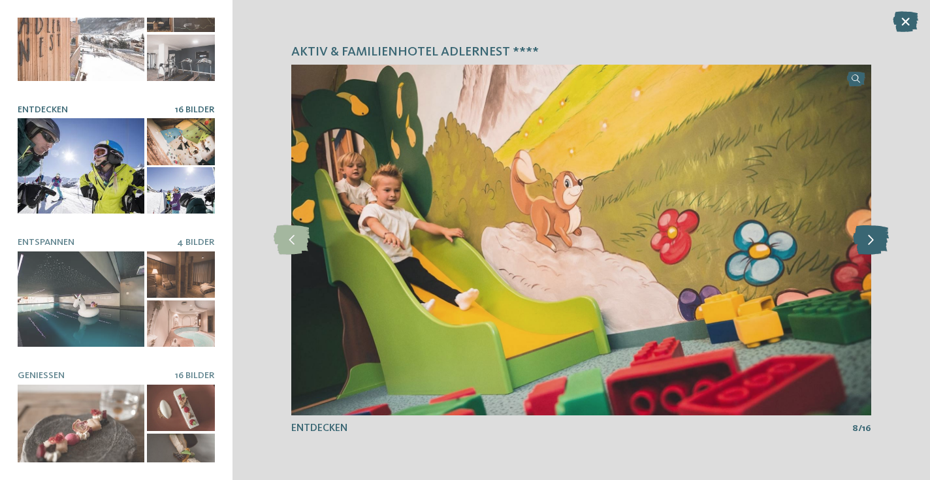
click at [880, 242] on icon at bounding box center [871, 239] width 36 height 29
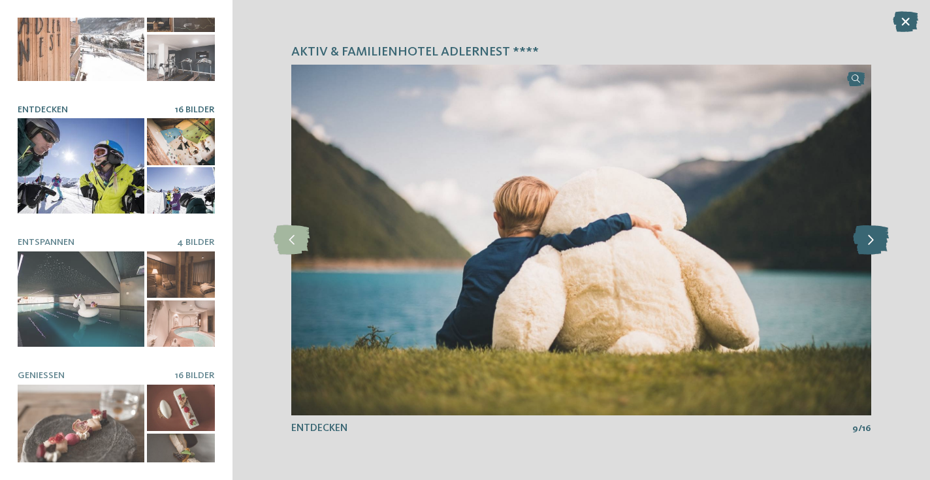
click at [880, 242] on icon at bounding box center [871, 239] width 36 height 29
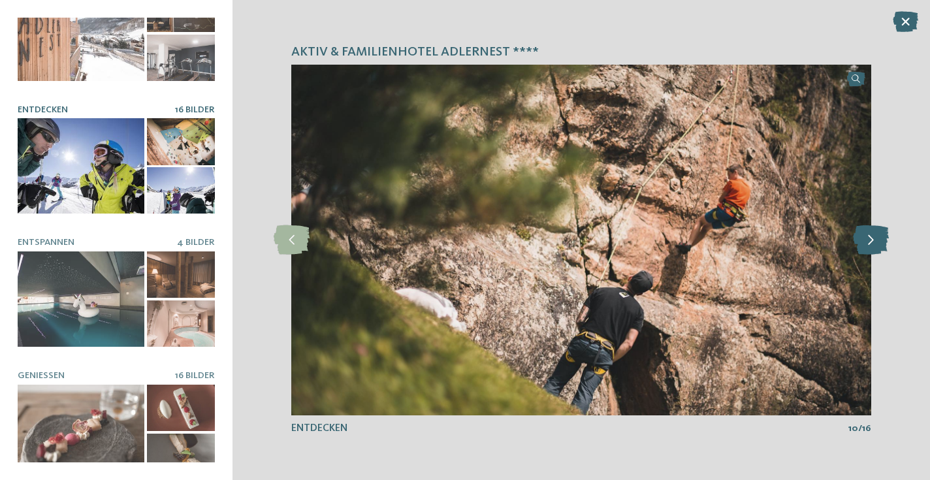
click at [880, 242] on icon at bounding box center [871, 239] width 36 height 29
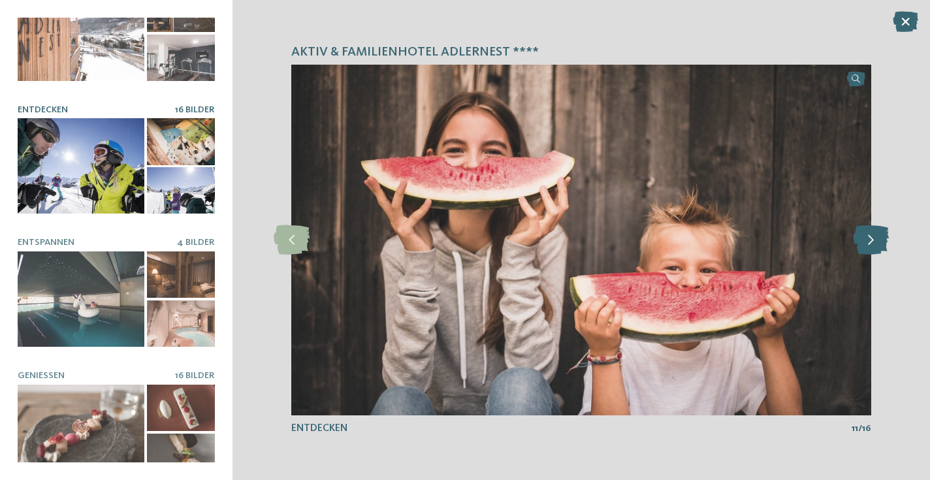
click at [880, 242] on icon at bounding box center [871, 239] width 36 height 29
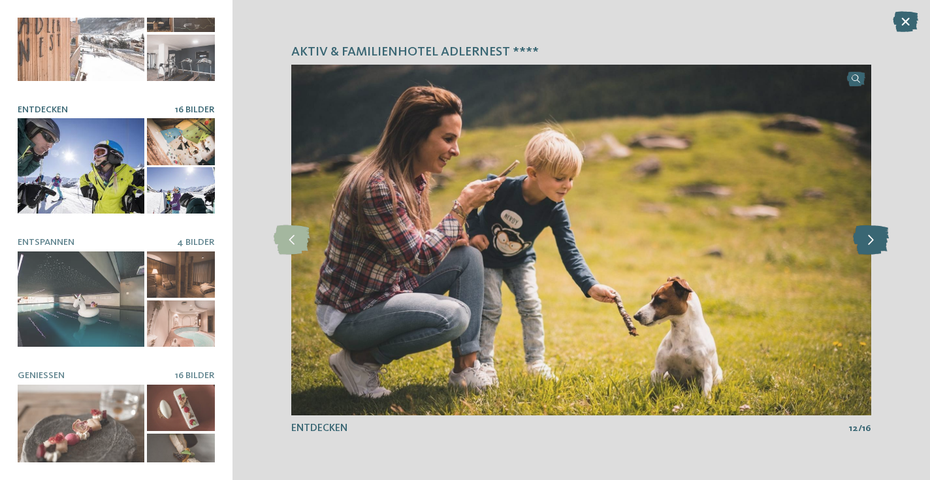
click at [880, 242] on icon at bounding box center [871, 239] width 36 height 29
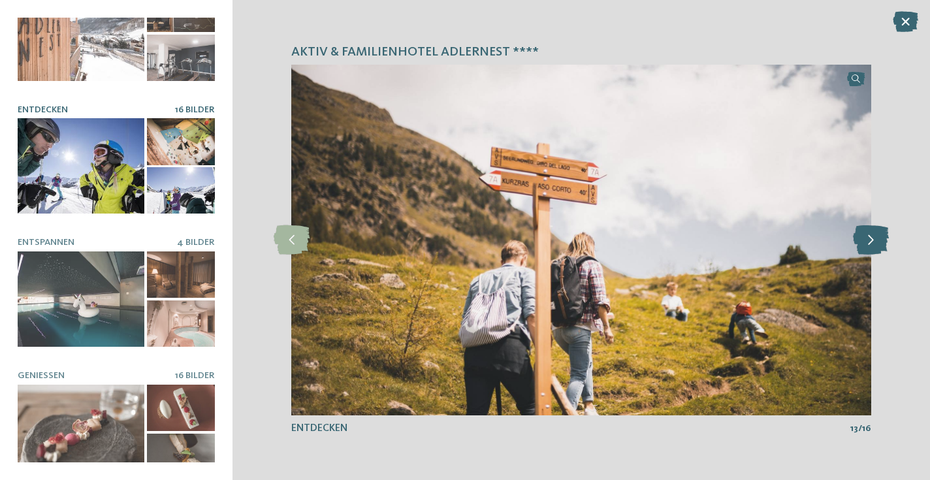
click at [880, 242] on icon at bounding box center [871, 239] width 36 height 29
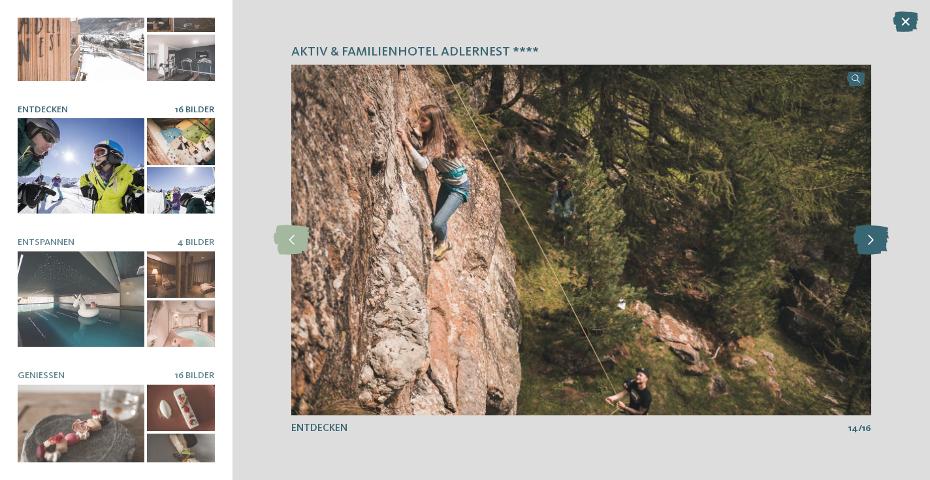
click at [880, 242] on icon at bounding box center [871, 239] width 36 height 29
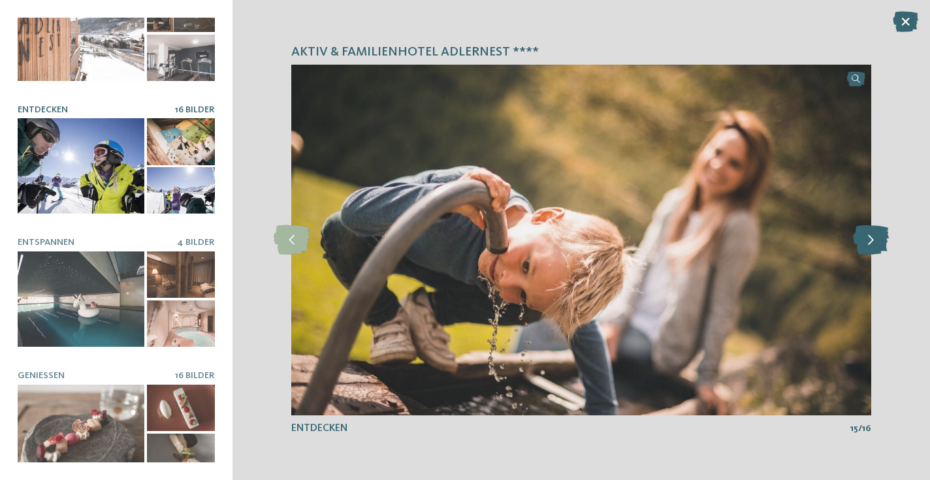
click at [880, 242] on icon at bounding box center [871, 239] width 36 height 29
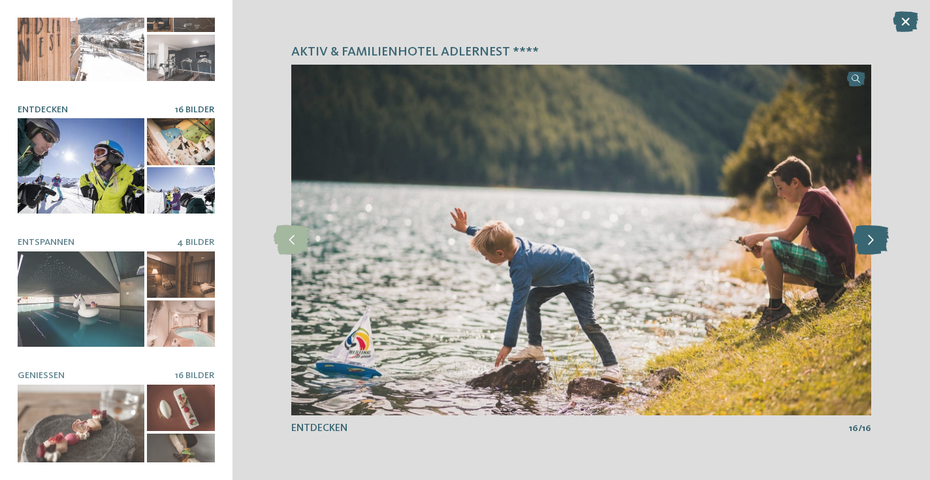
click at [880, 242] on icon at bounding box center [871, 239] width 36 height 29
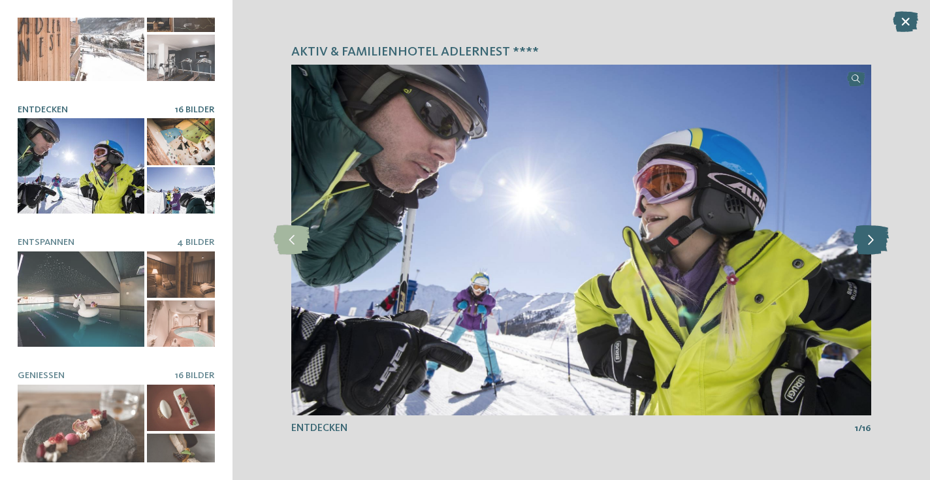
click at [880, 242] on icon at bounding box center [871, 239] width 36 height 29
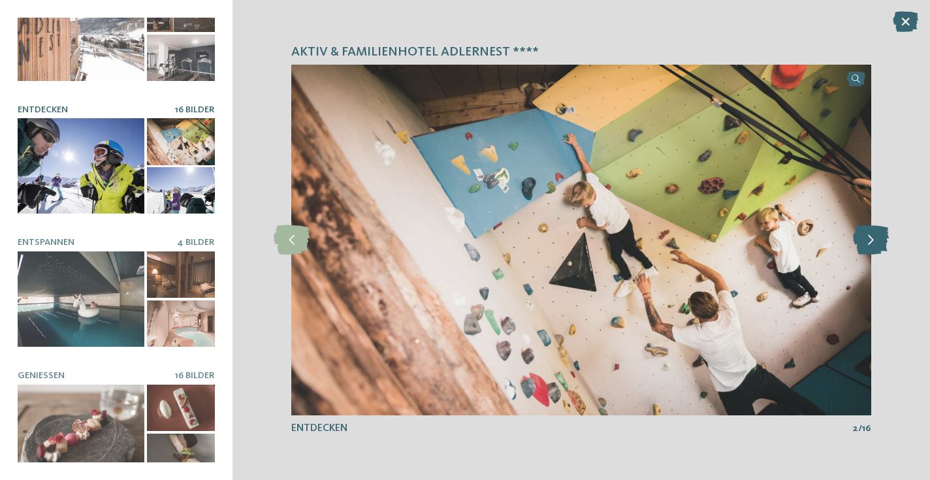
click at [880, 242] on icon at bounding box center [871, 239] width 36 height 29
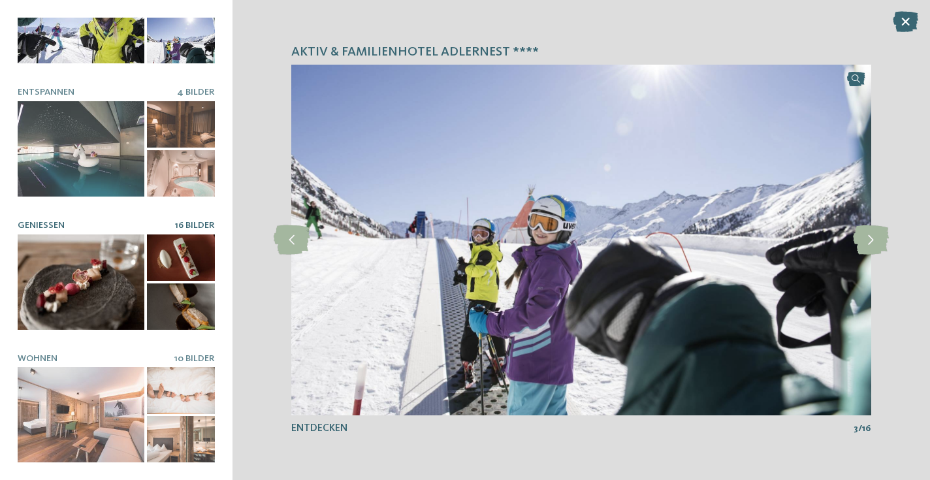
scroll to position [196, 0]
click at [46, 223] on span "Genießen" at bounding box center [41, 225] width 47 height 9
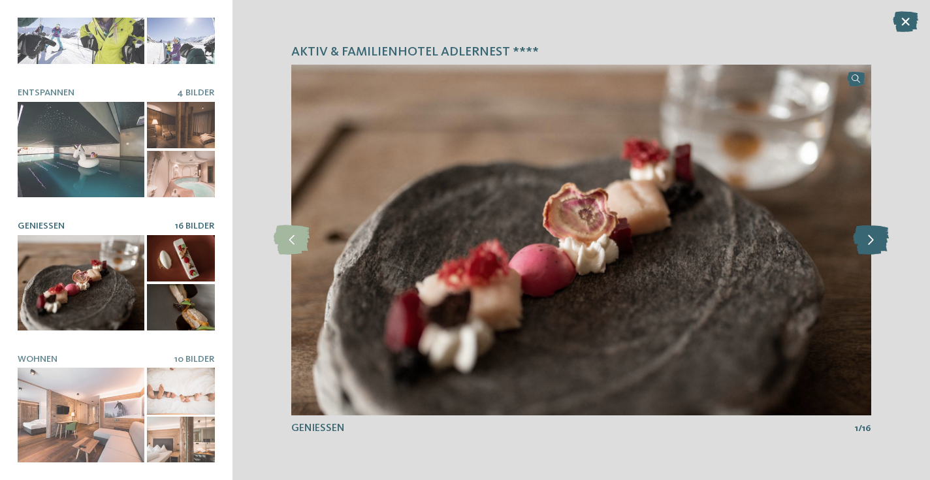
click at [868, 238] on icon at bounding box center [871, 239] width 36 height 29
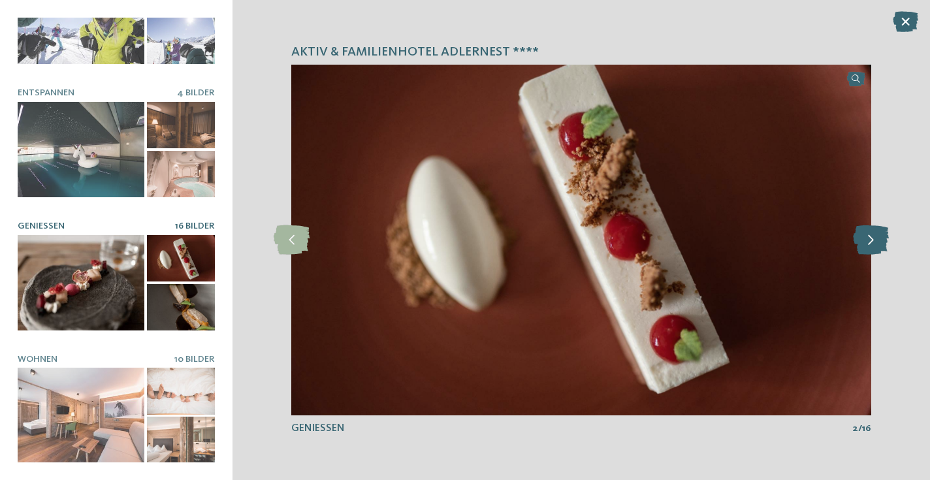
click at [868, 238] on icon at bounding box center [871, 239] width 36 height 29
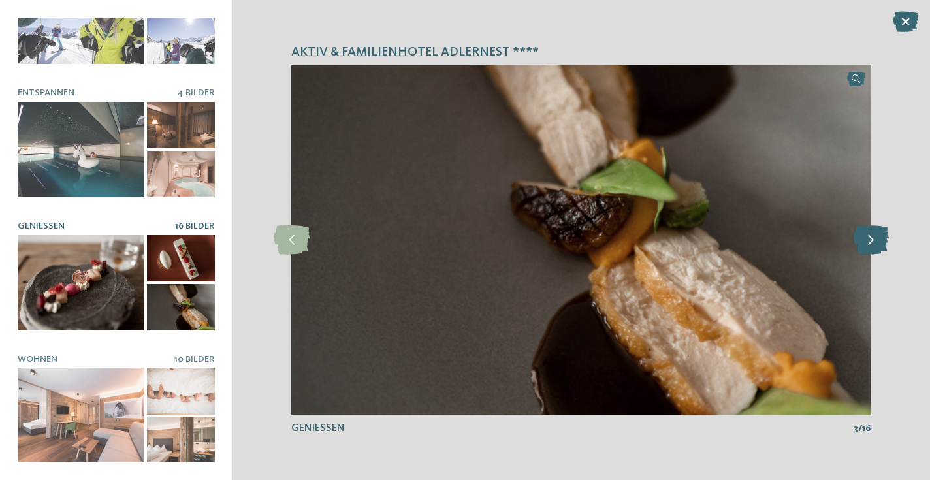
click at [868, 238] on icon at bounding box center [871, 239] width 36 height 29
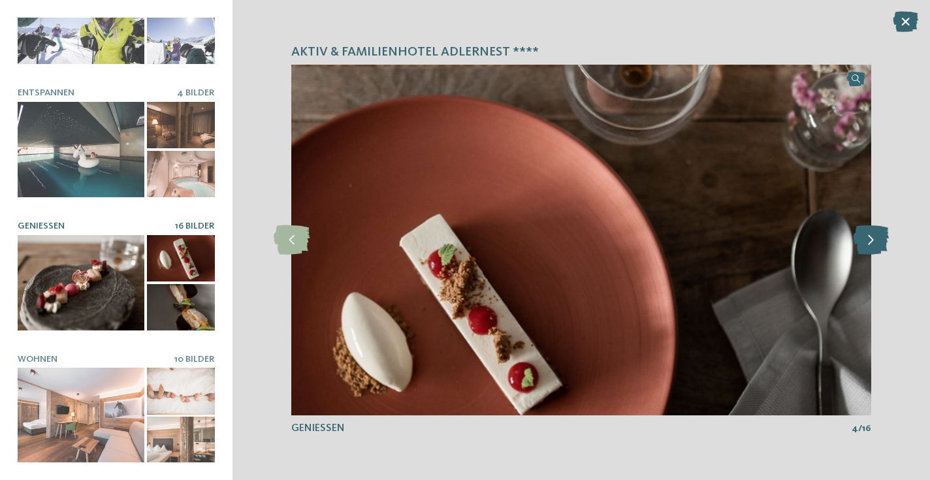
click at [868, 238] on icon at bounding box center [871, 239] width 36 height 29
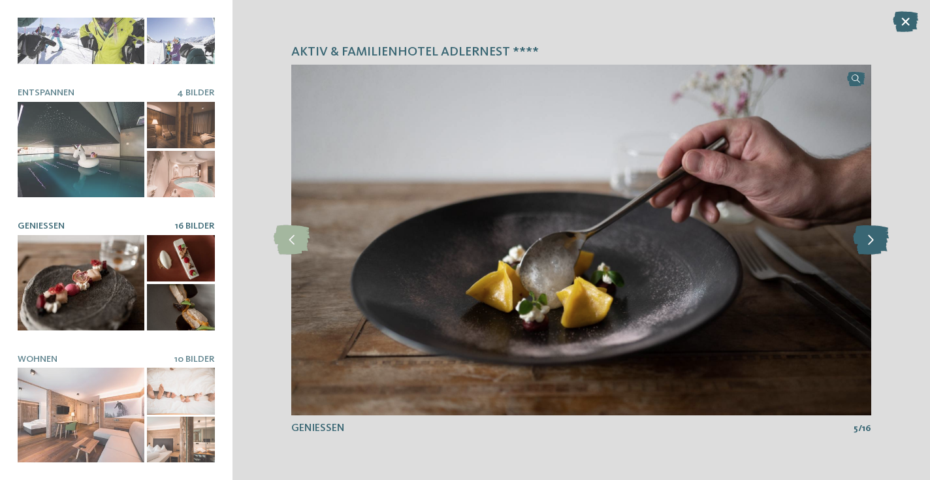
click at [868, 238] on icon at bounding box center [871, 239] width 36 height 29
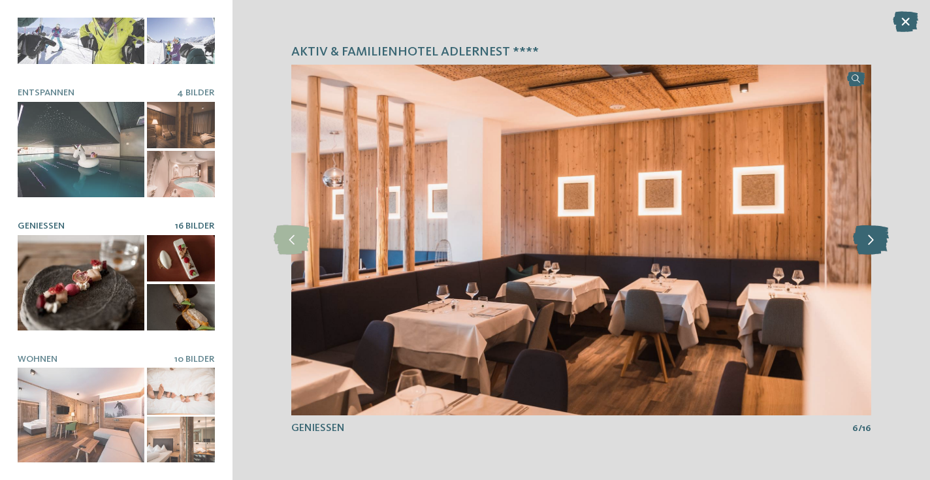
click at [868, 238] on icon at bounding box center [871, 239] width 36 height 29
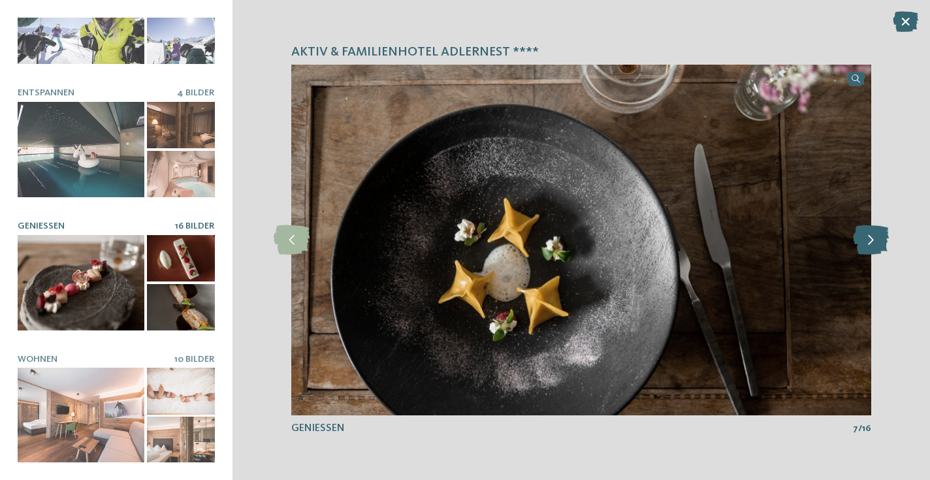
click at [868, 238] on icon at bounding box center [871, 239] width 36 height 29
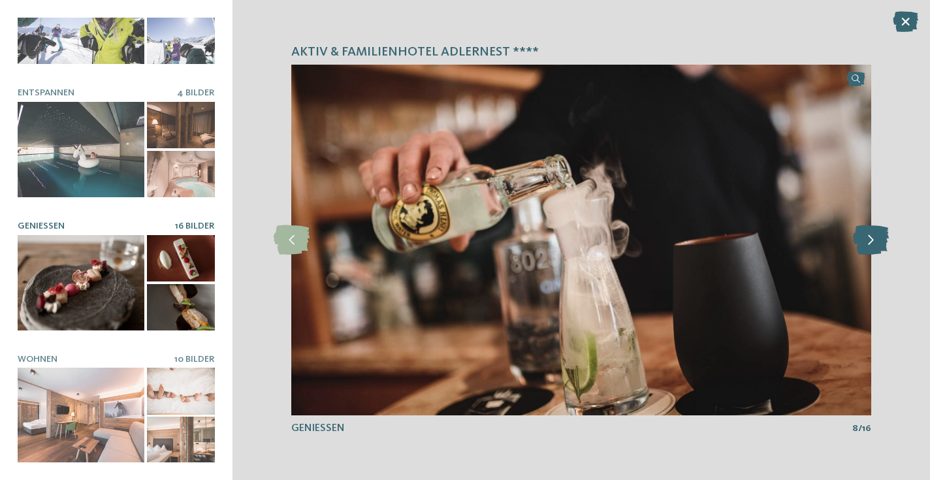
click at [868, 238] on icon at bounding box center [871, 239] width 36 height 29
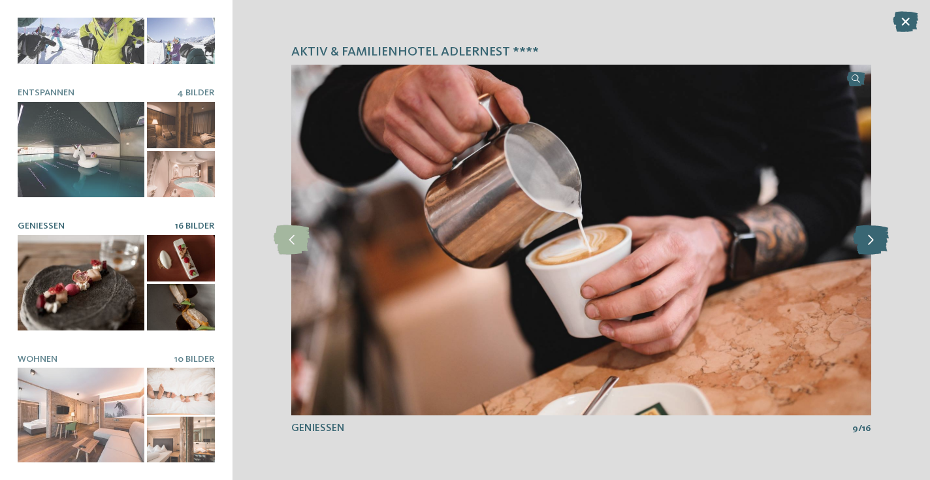
click at [868, 238] on icon at bounding box center [871, 239] width 36 height 29
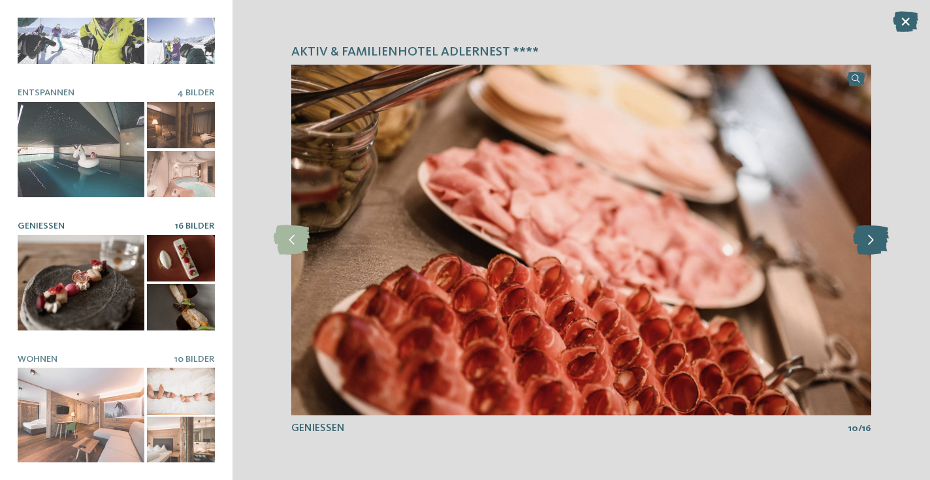
click at [868, 238] on icon at bounding box center [871, 239] width 36 height 29
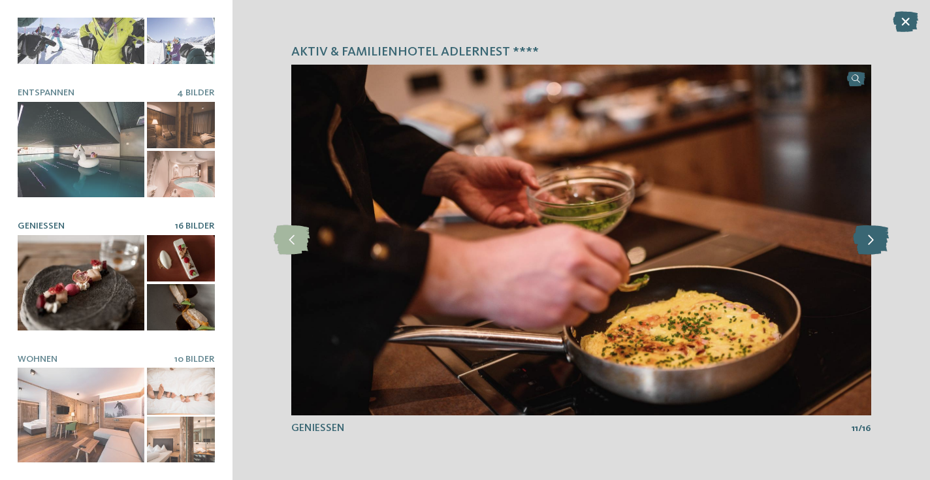
click at [868, 238] on icon at bounding box center [871, 239] width 36 height 29
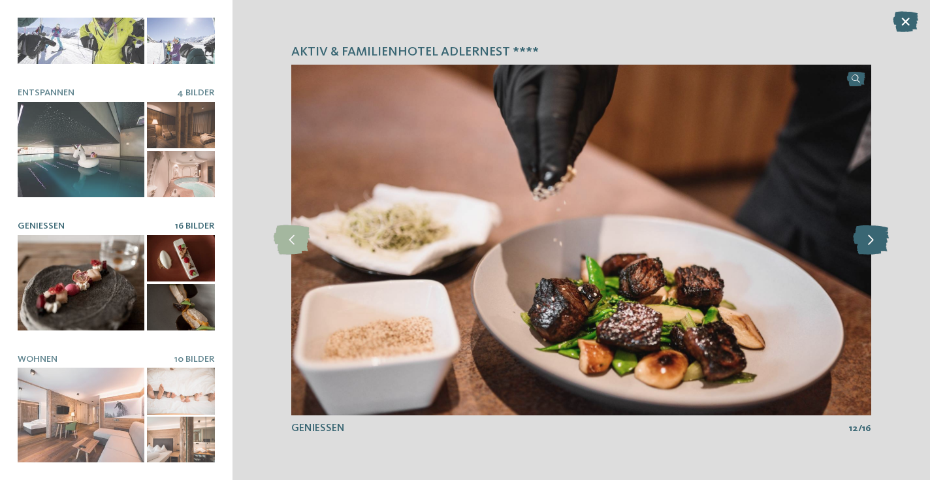
click at [868, 238] on icon at bounding box center [871, 239] width 36 height 29
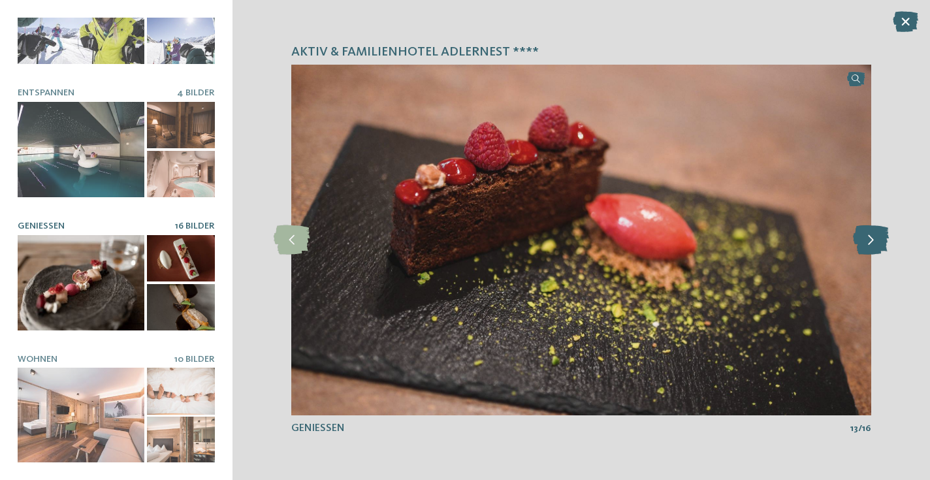
click at [868, 238] on icon at bounding box center [871, 239] width 36 height 29
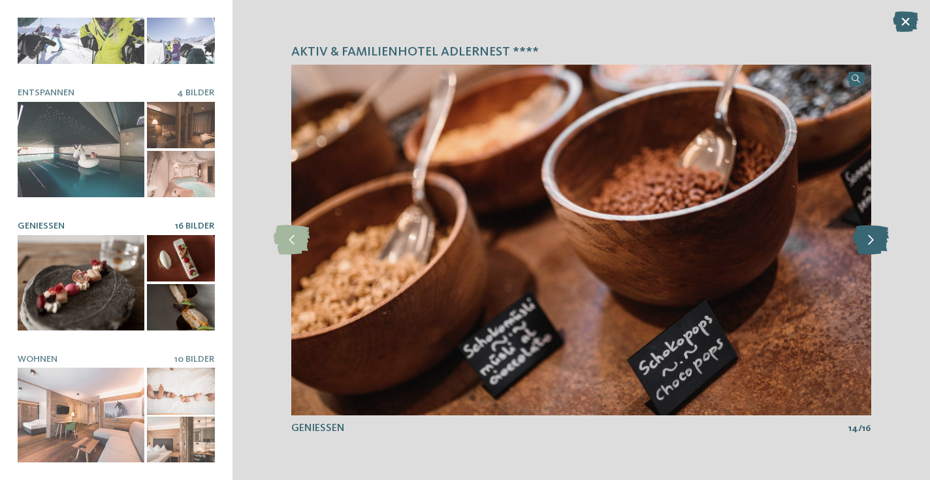
click at [868, 238] on icon at bounding box center [871, 239] width 36 height 29
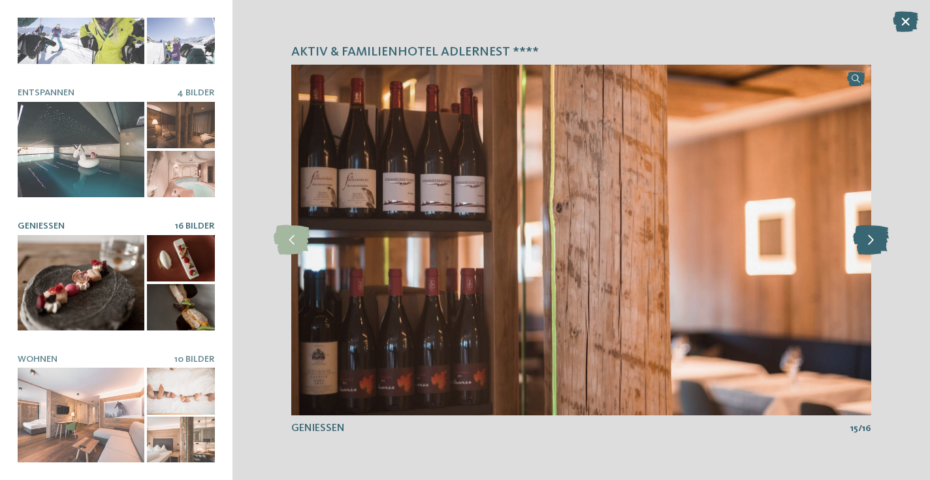
click at [868, 238] on icon at bounding box center [871, 239] width 36 height 29
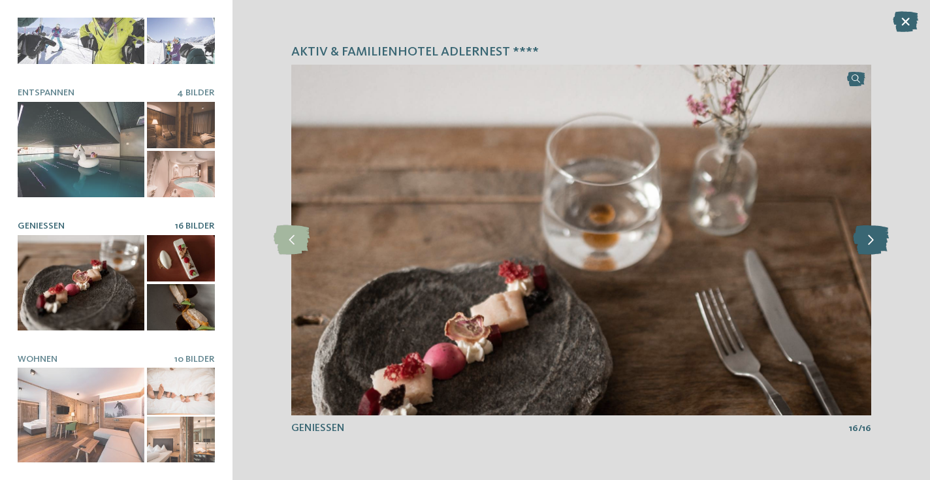
click at [868, 238] on icon at bounding box center [871, 239] width 36 height 29
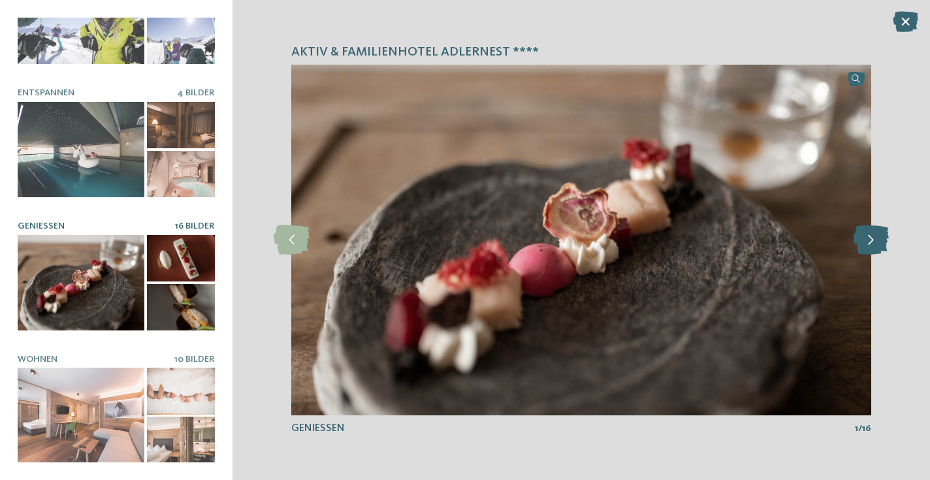
click at [868, 238] on icon at bounding box center [871, 239] width 36 height 29
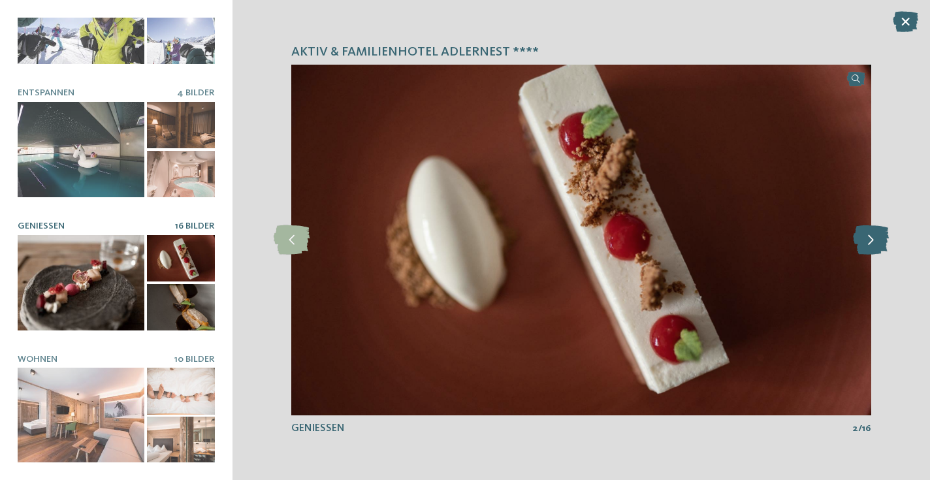
click at [868, 238] on icon at bounding box center [871, 239] width 36 height 29
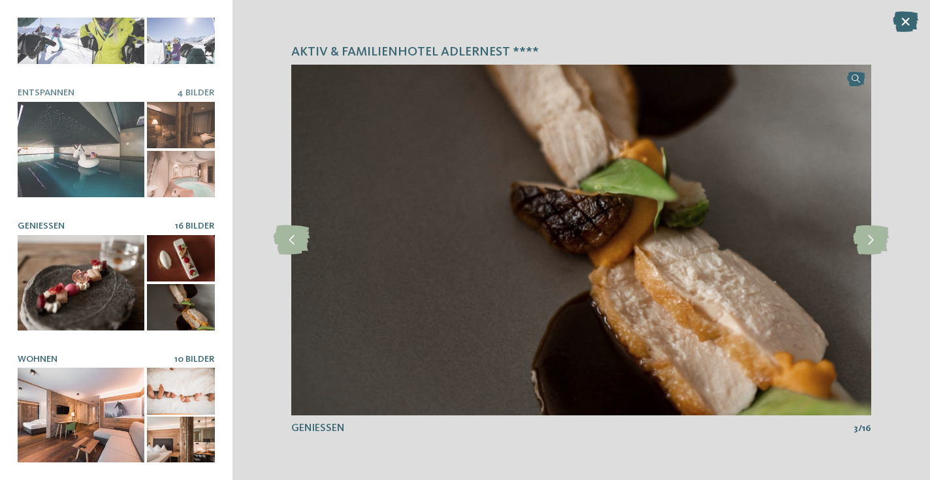
click at [37, 363] on span "Wohnen" at bounding box center [38, 359] width 40 height 9
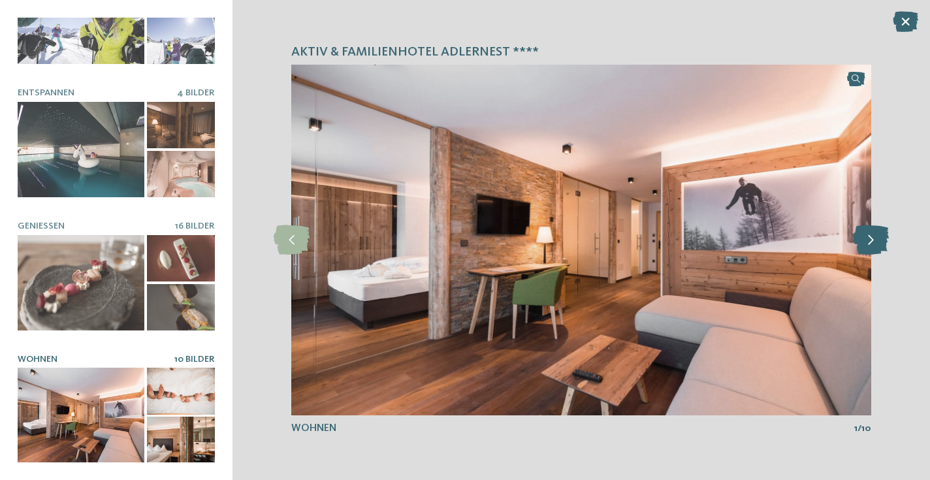
click at [879, 234] on icon at bounding box center [871, 239] width 36 height 29
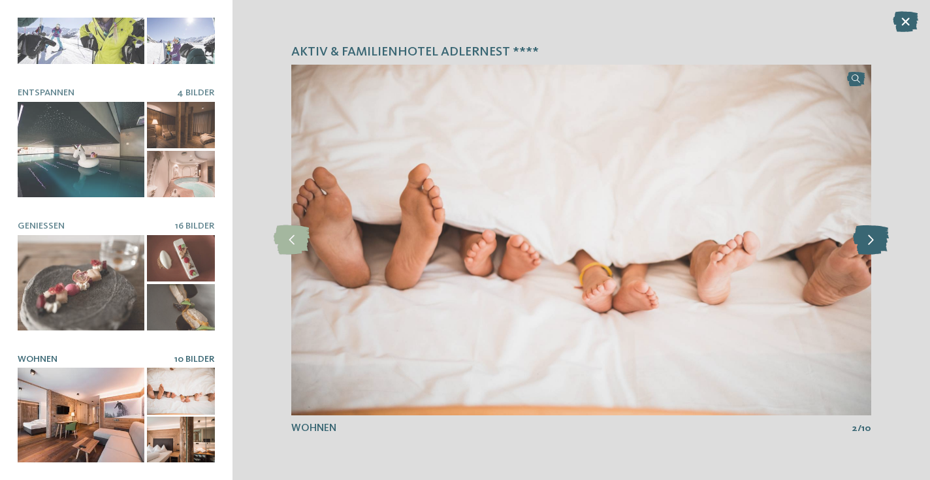
click at [879, 234] on icon at bounding box center [871, 239] width 36 height 29
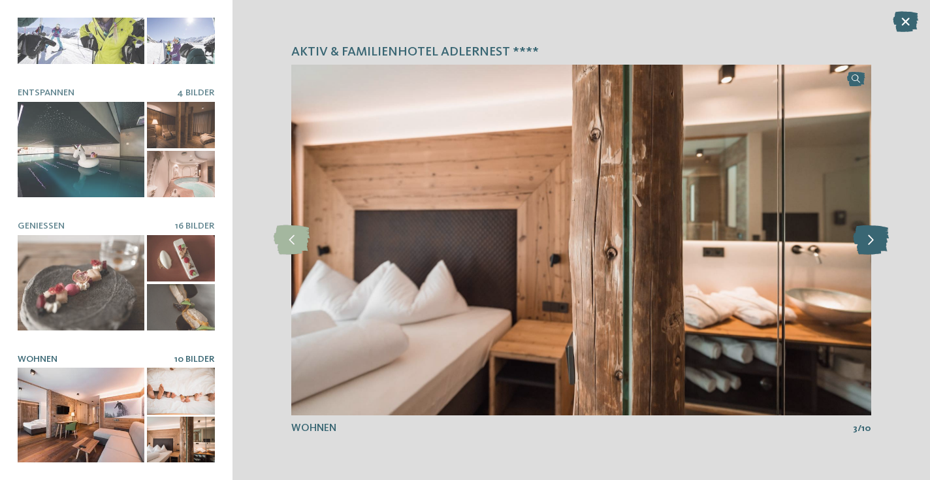
click at [879, 234] on icon at bounding box center [871, 239] width 36 height 29
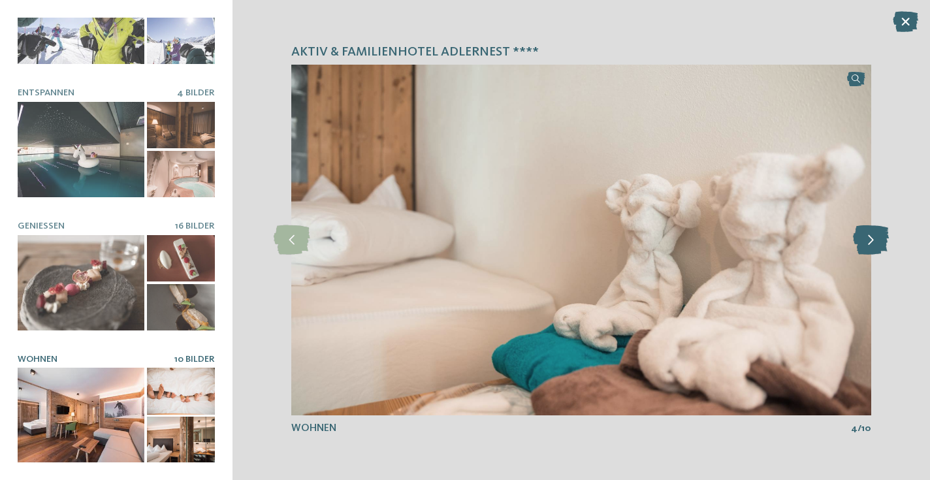
click at [879, 234] on icon at bounding box center [871, 239] width 36 height 29
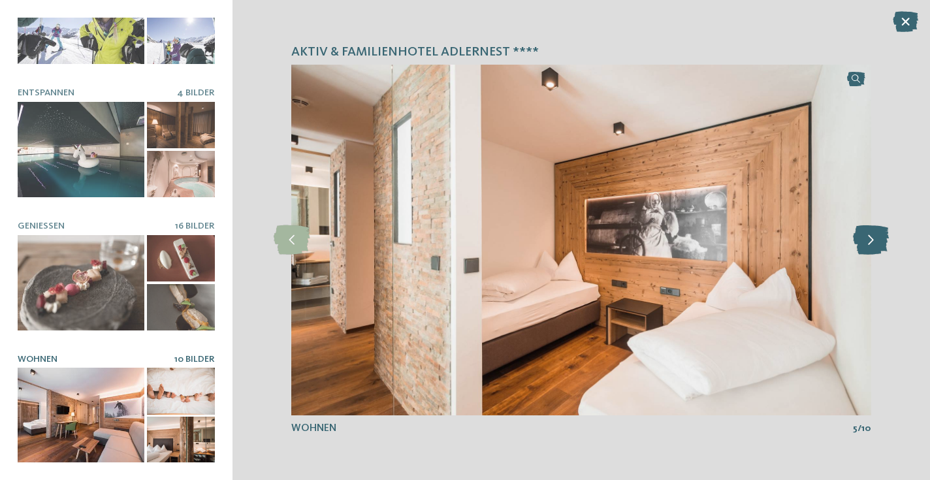
click at [879, 234] on icon at bounding box center [871, 239] width 36 height 29
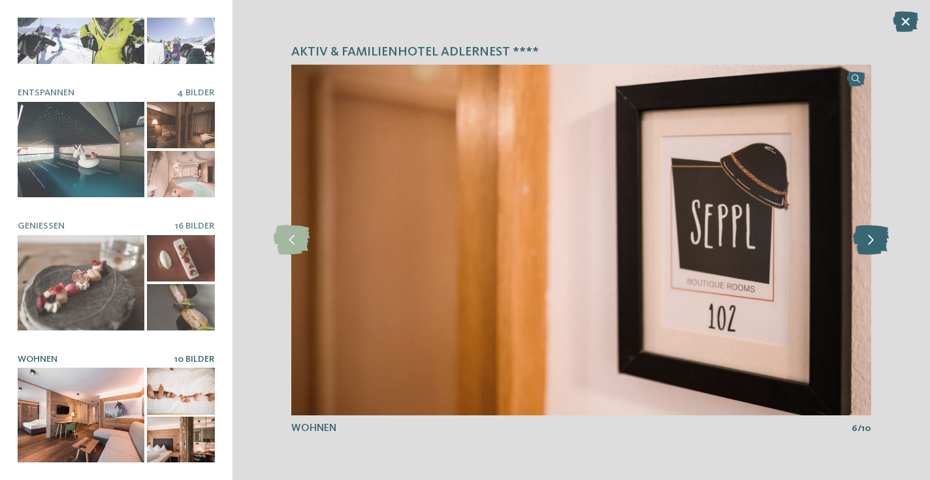
click at [879, 235] on icon at bounding box center [871, 239] width 36 height 29
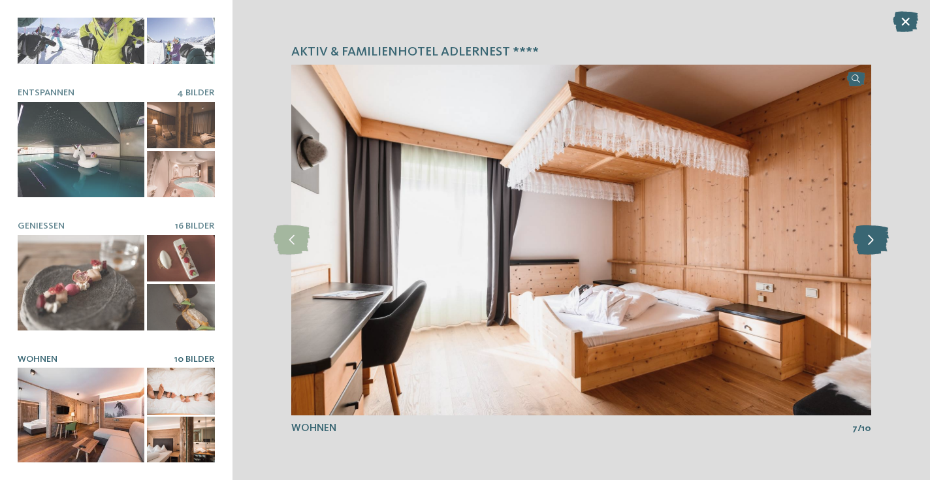
click at [879, 235] on icon at bounding box center [871, 239] width 36 height 29
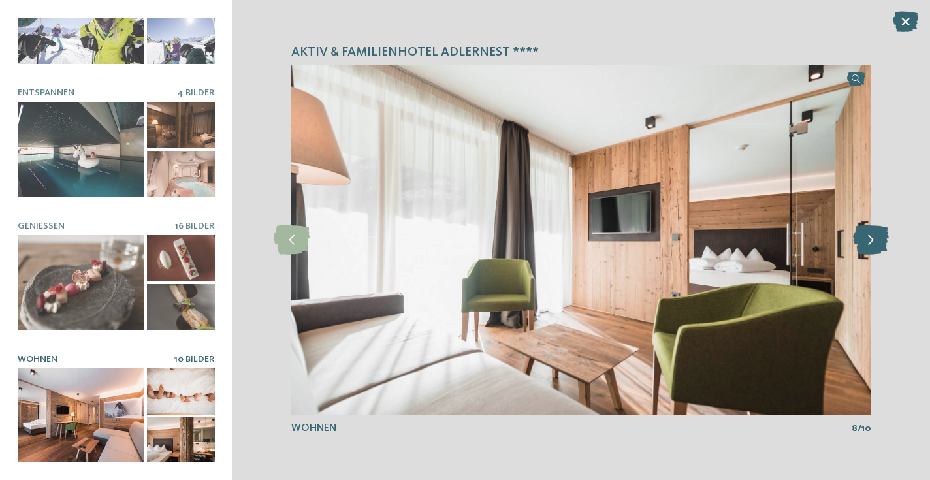
click at [879, 235] on icon at bounding box center [871, 239] width 36 height 29
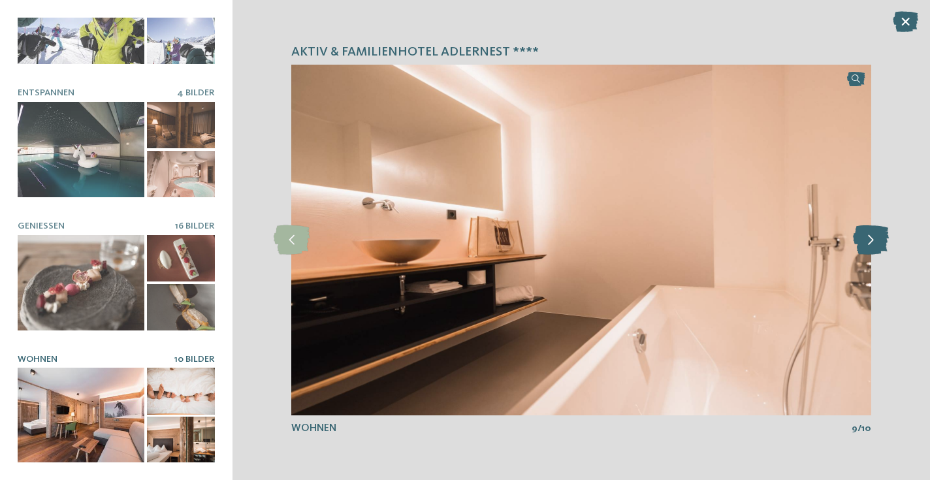
click at [879, 235] on icon at bounding box center [871, 239] width 36 height 29
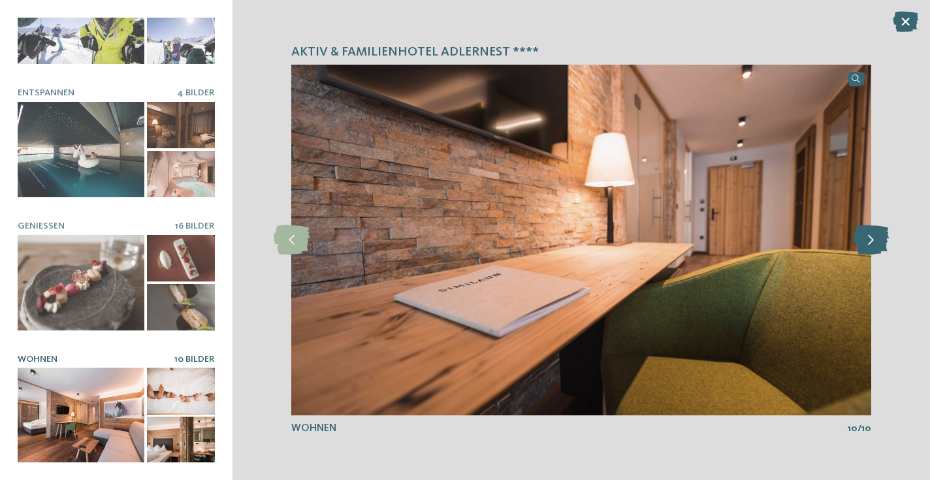
click at [879, 235] on icon at bounding box center [871, 239] width 36 height 29
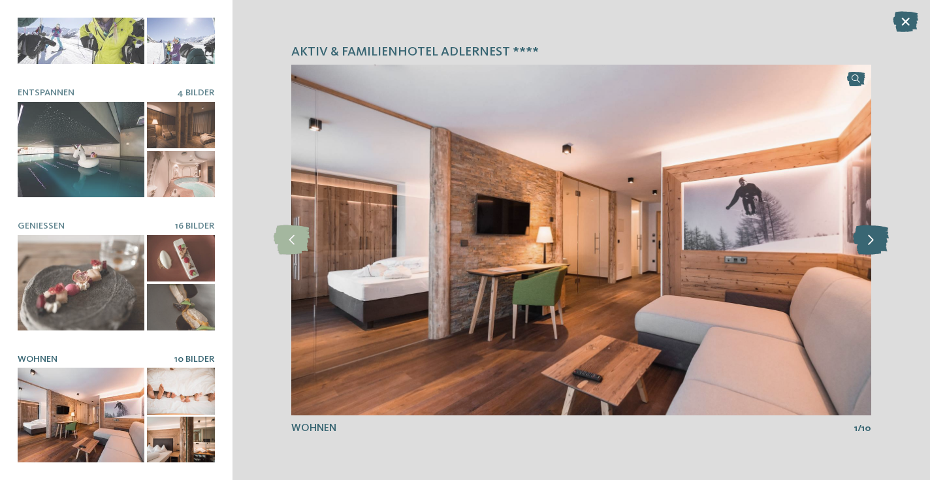
click at [879, 235] on icon at bounding box center [871, 239] width 36 height 29
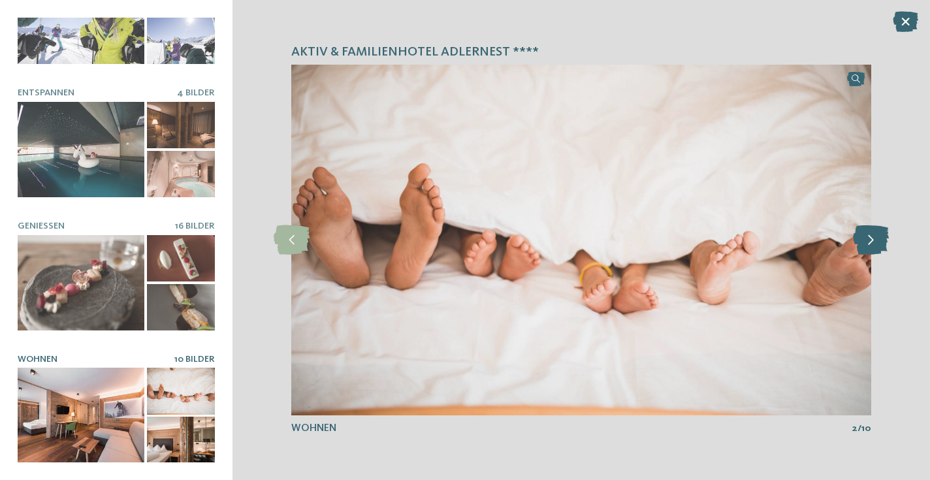
click at [879, 235] on icon at bounding box center [871, 239] width 36 height 29
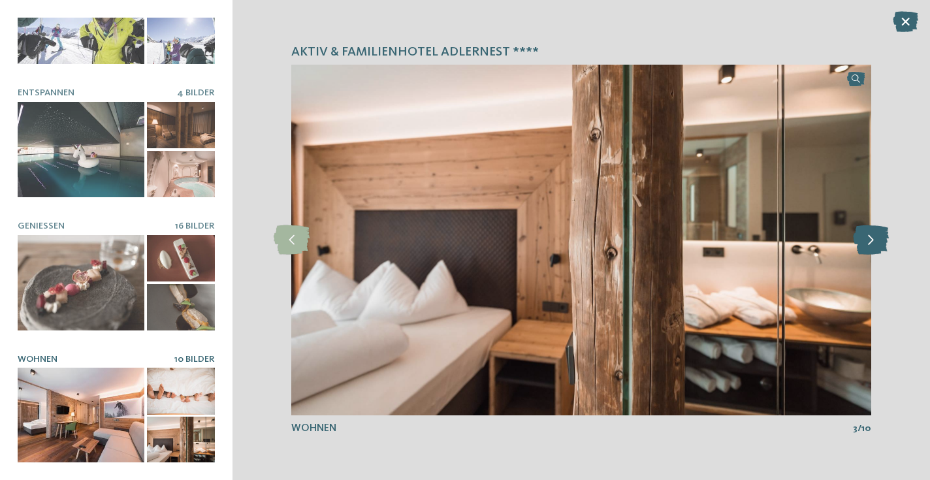
click at [879, 235] on icon at bounding box center [871, 239] width 36 height 29
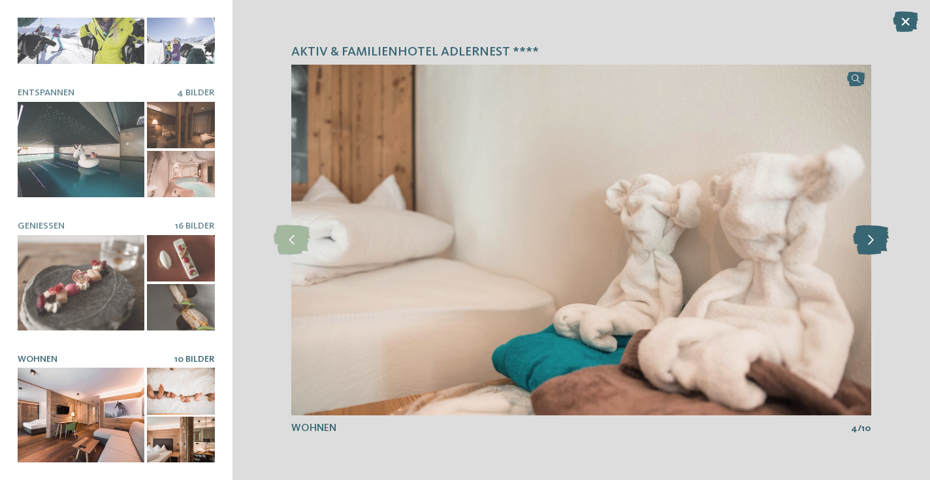
click at [879, 235] on icon at bounding box center [871, 239] width 36 height 29
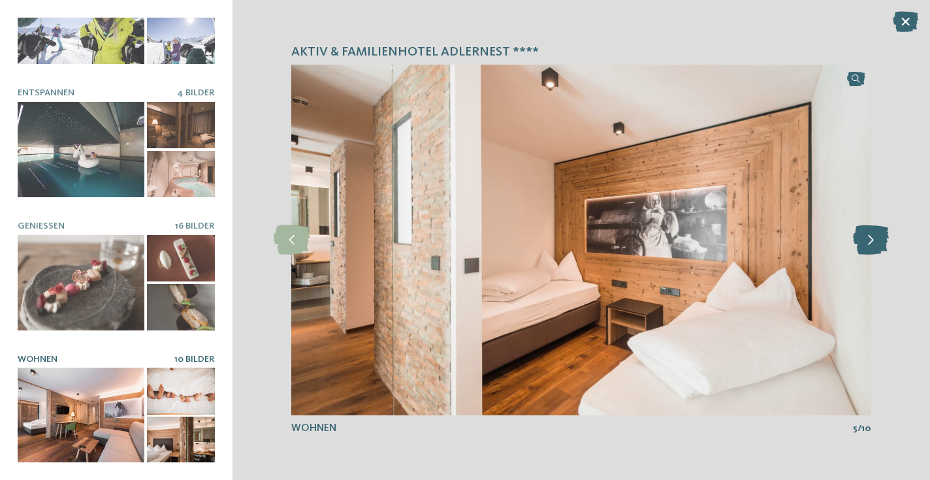
click at [879, 235] on icon at bounding box center [871, 239] width 36 height 29
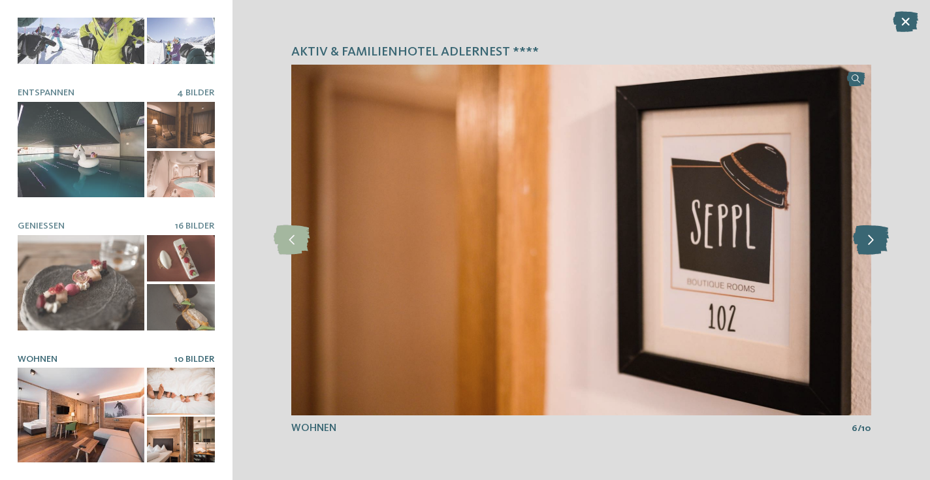
click at [879, 235] on icon at bounding box center [871, 239] width 36 height 29
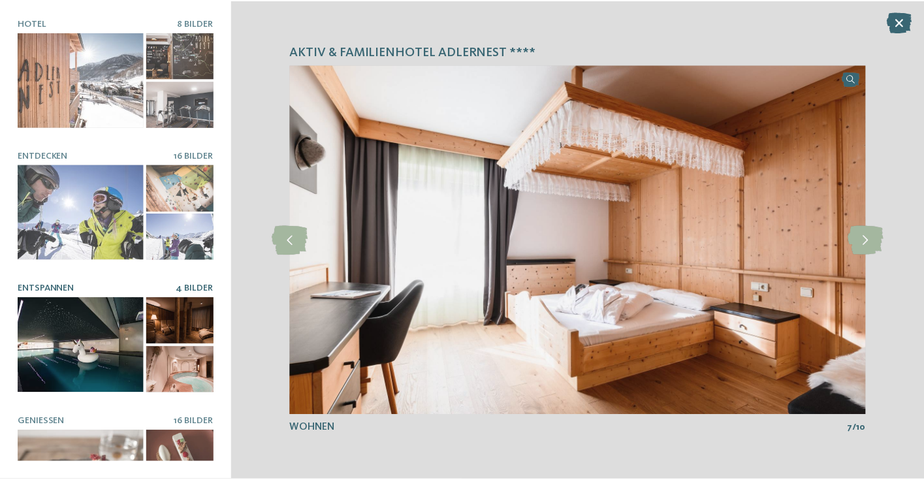
scroll to position [0, 0]
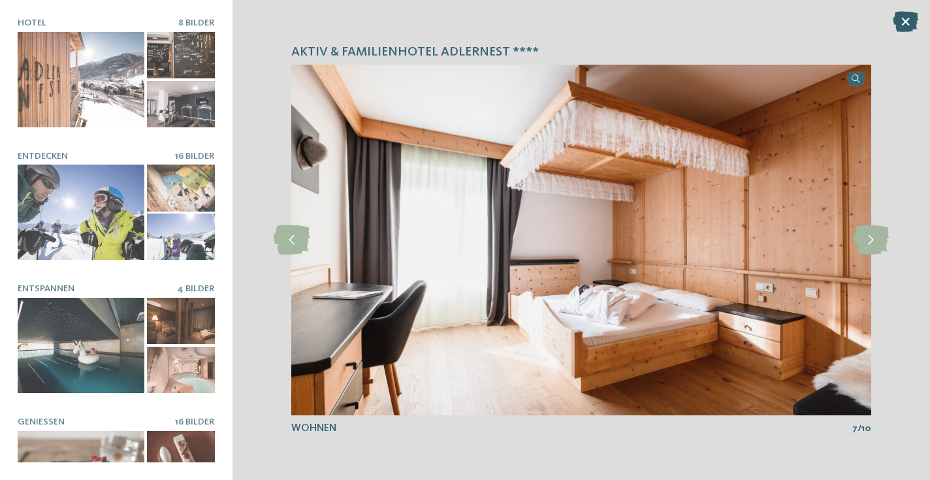
click at [910, 19] on icon at bounding box center [905, 21] width 25 height 21
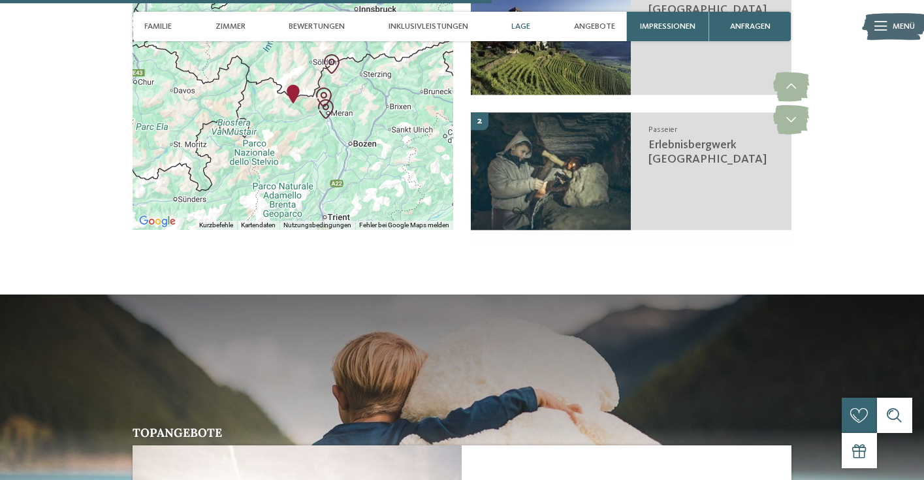
scroll to position [2141, 0]
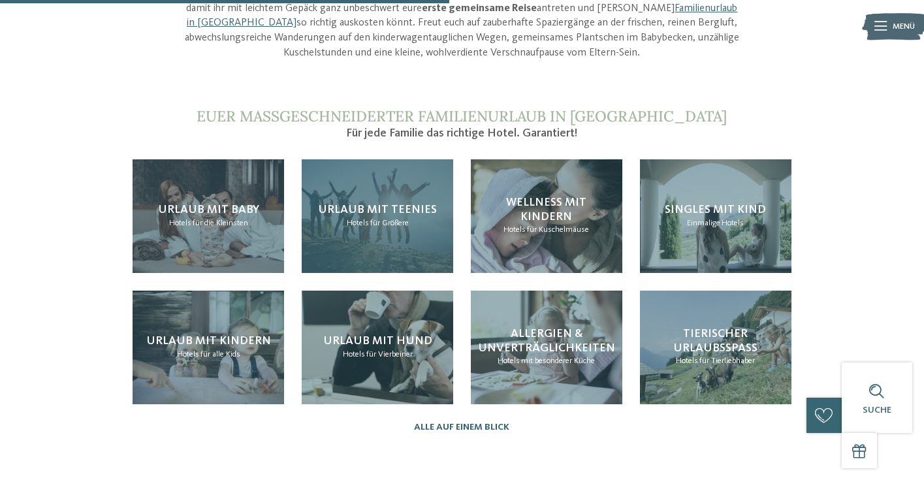
scroll to position [1238, 0]
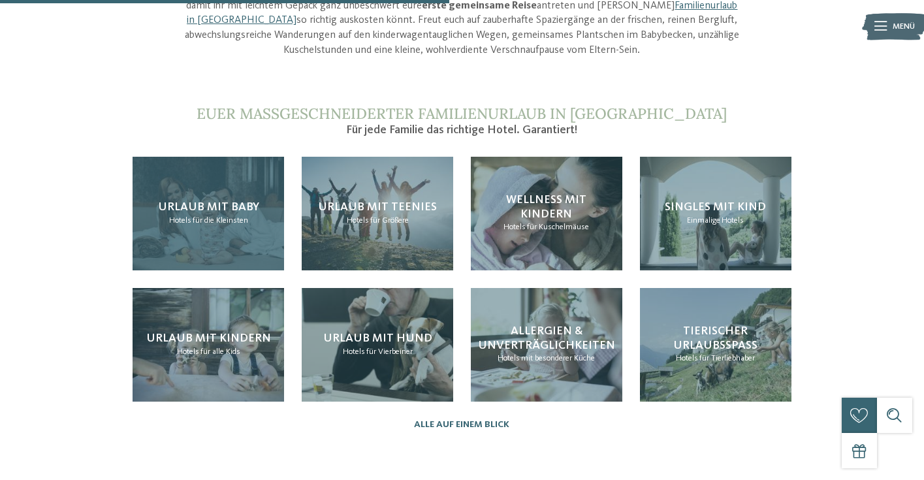
click at [220, 169] on div "Urlaub mit Baby Hotels für die Kleinsten" at bounding box center [209, 214] width 152 height 114
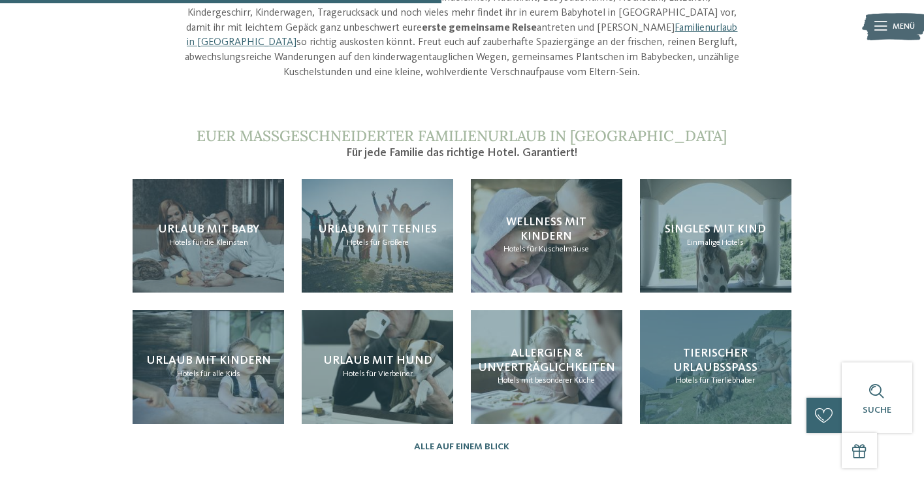
scroll to position [1217, 0]
